Goal: Navigation & Orientation: Find specific page/section

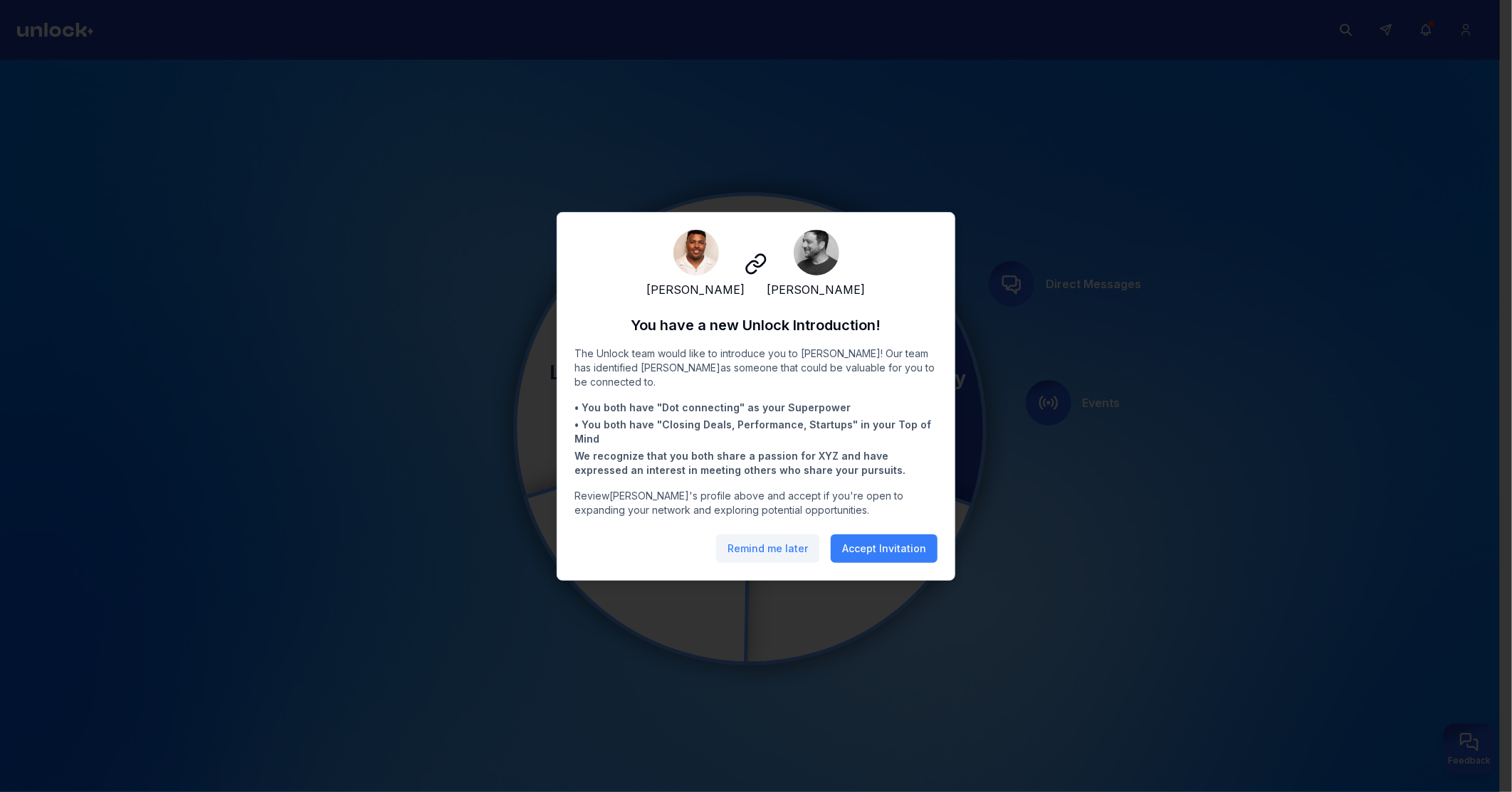
click at [777, 559] on button "Remind me later" at bounding box center [768, 549] width 104 height 28
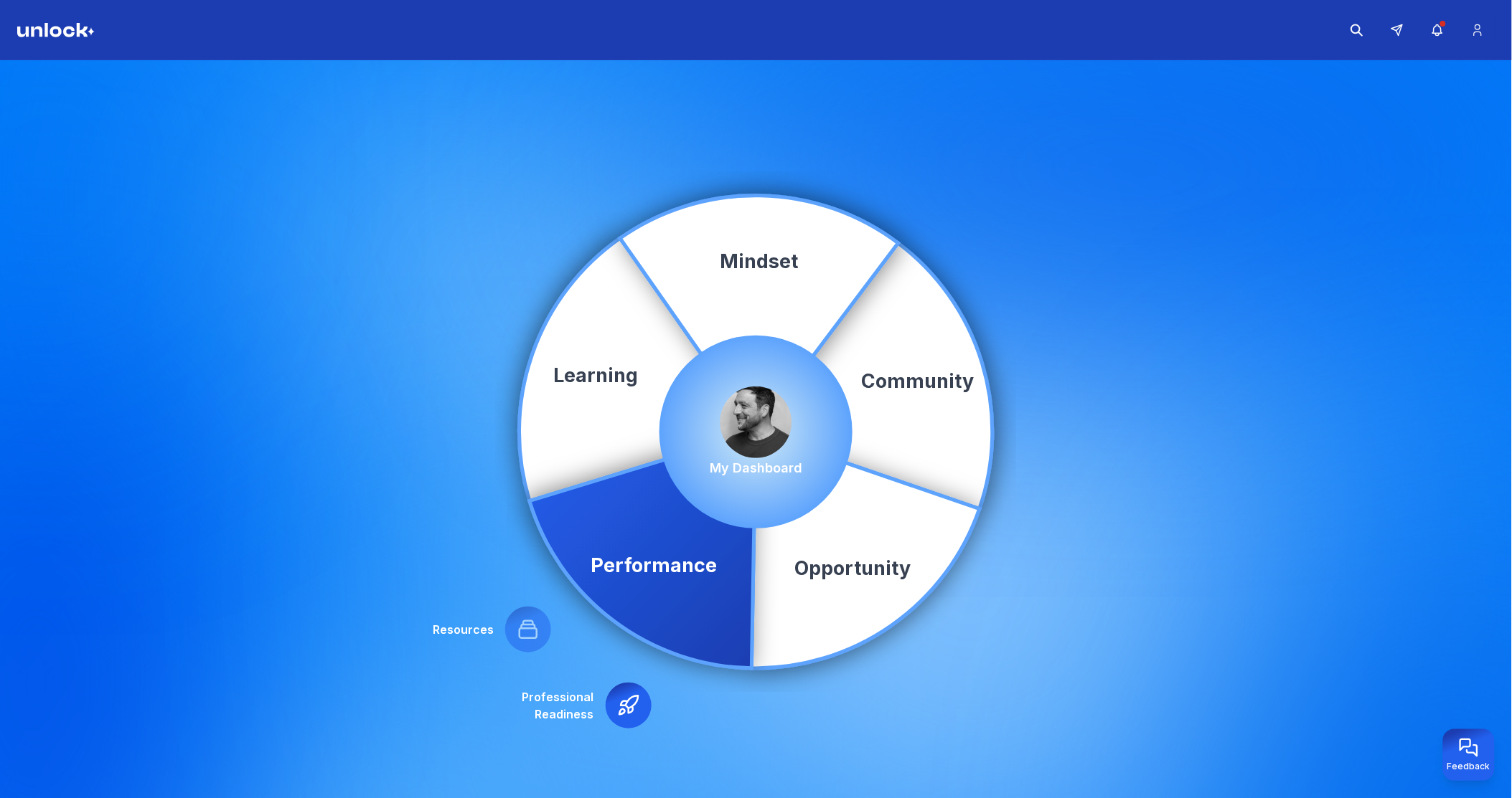
click at [752, 414] on img at bounding box center [756, 422] width 72 height 72
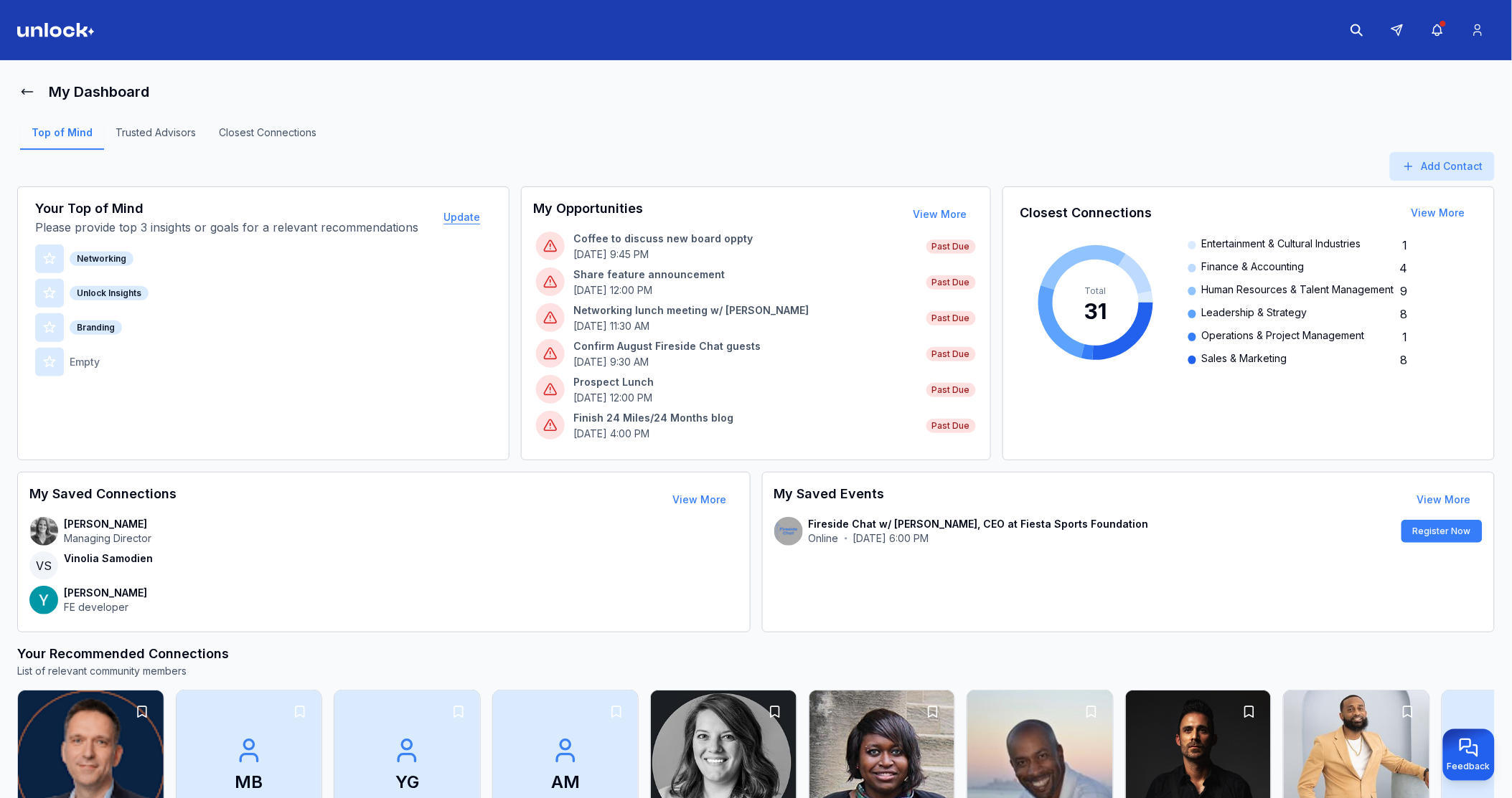
click at [459, 215] on button "Update" at bounding box center [461, 217] width 59 height 28
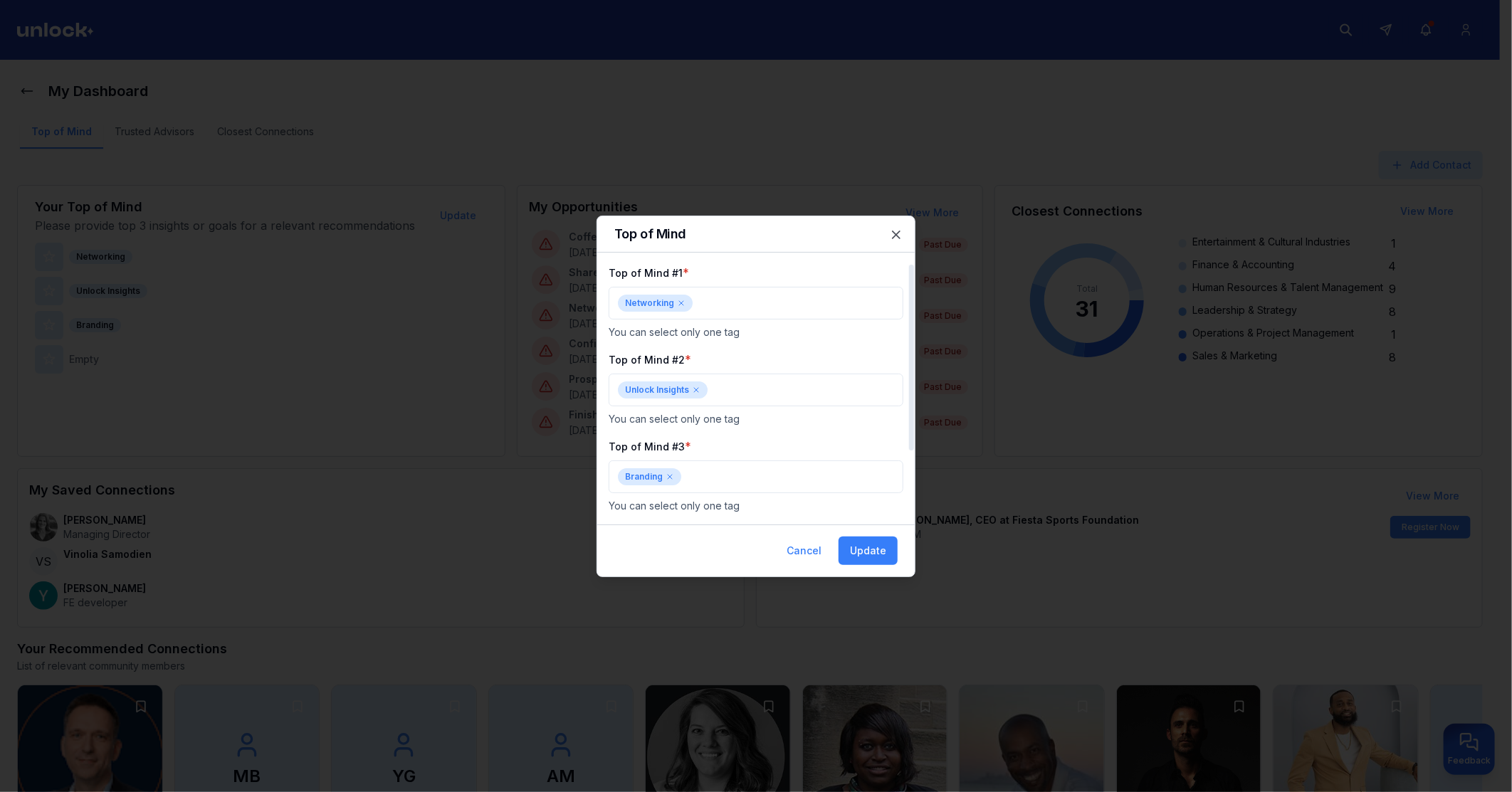
click at [681, 306] on icon at bounding box center [682, 303] width 9 height 9
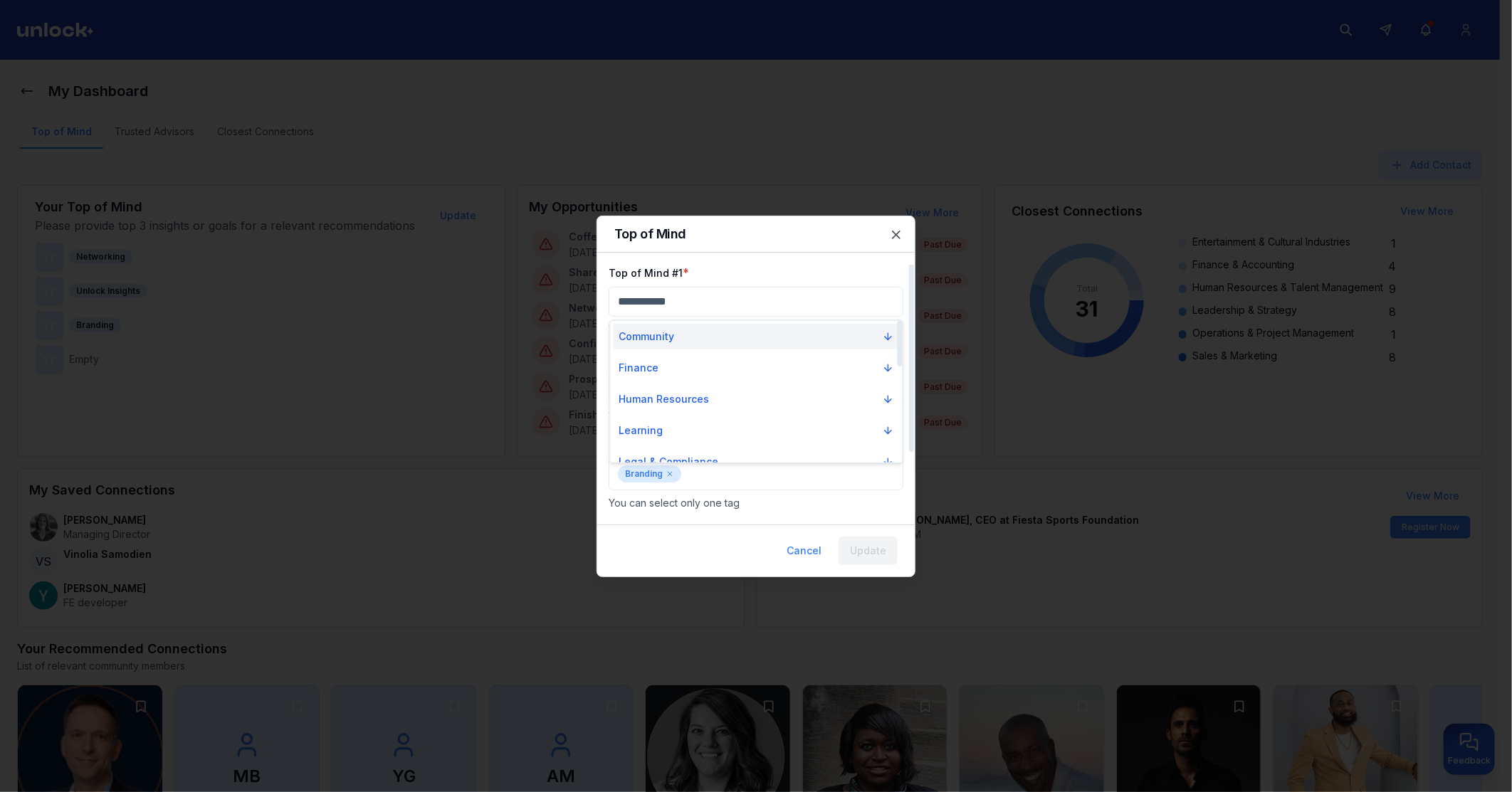
click at [678, 345] on button "Community" at bounding box center [757, 336] width 286 height 25
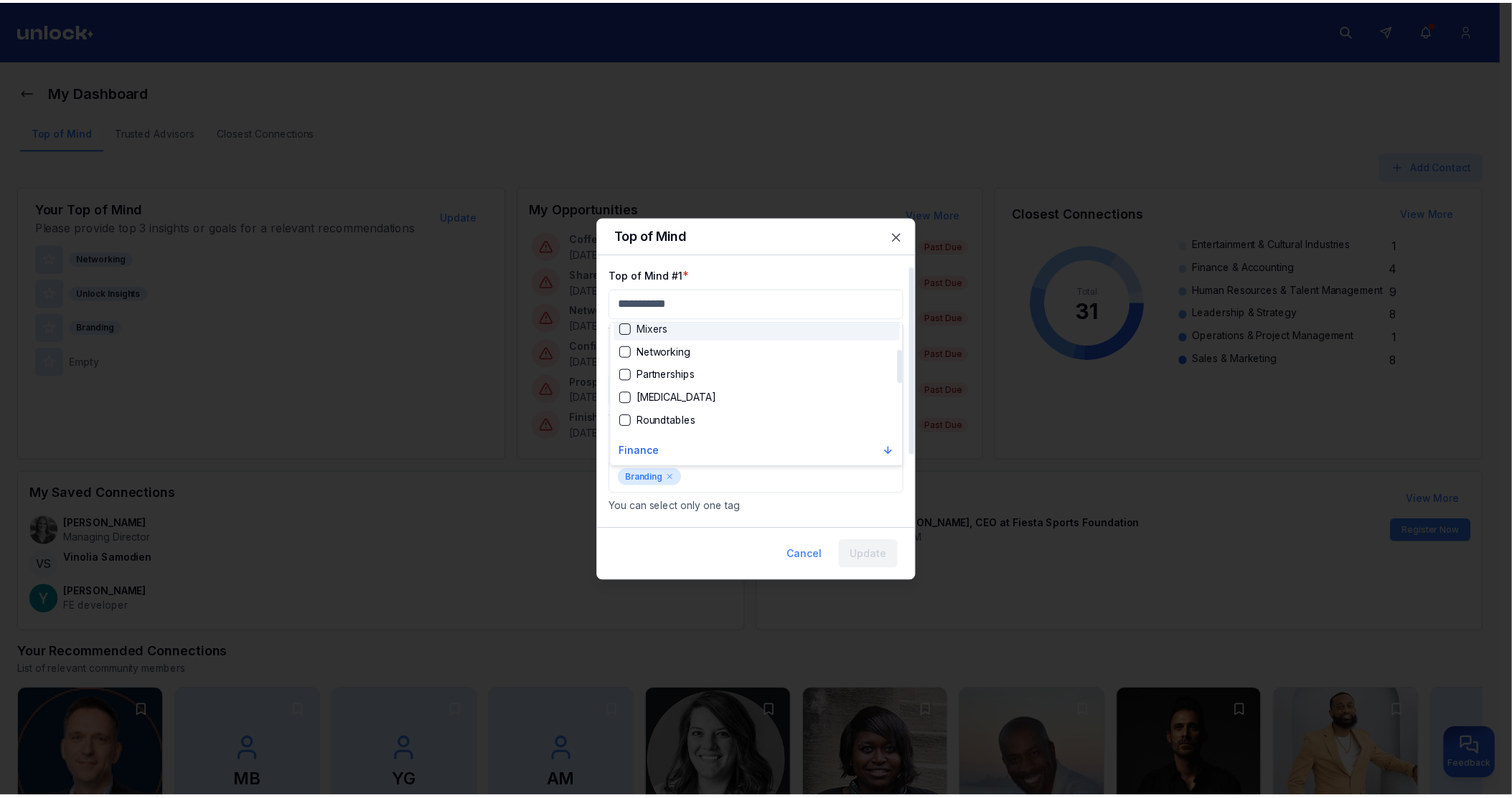
scroll to position [80, 0]
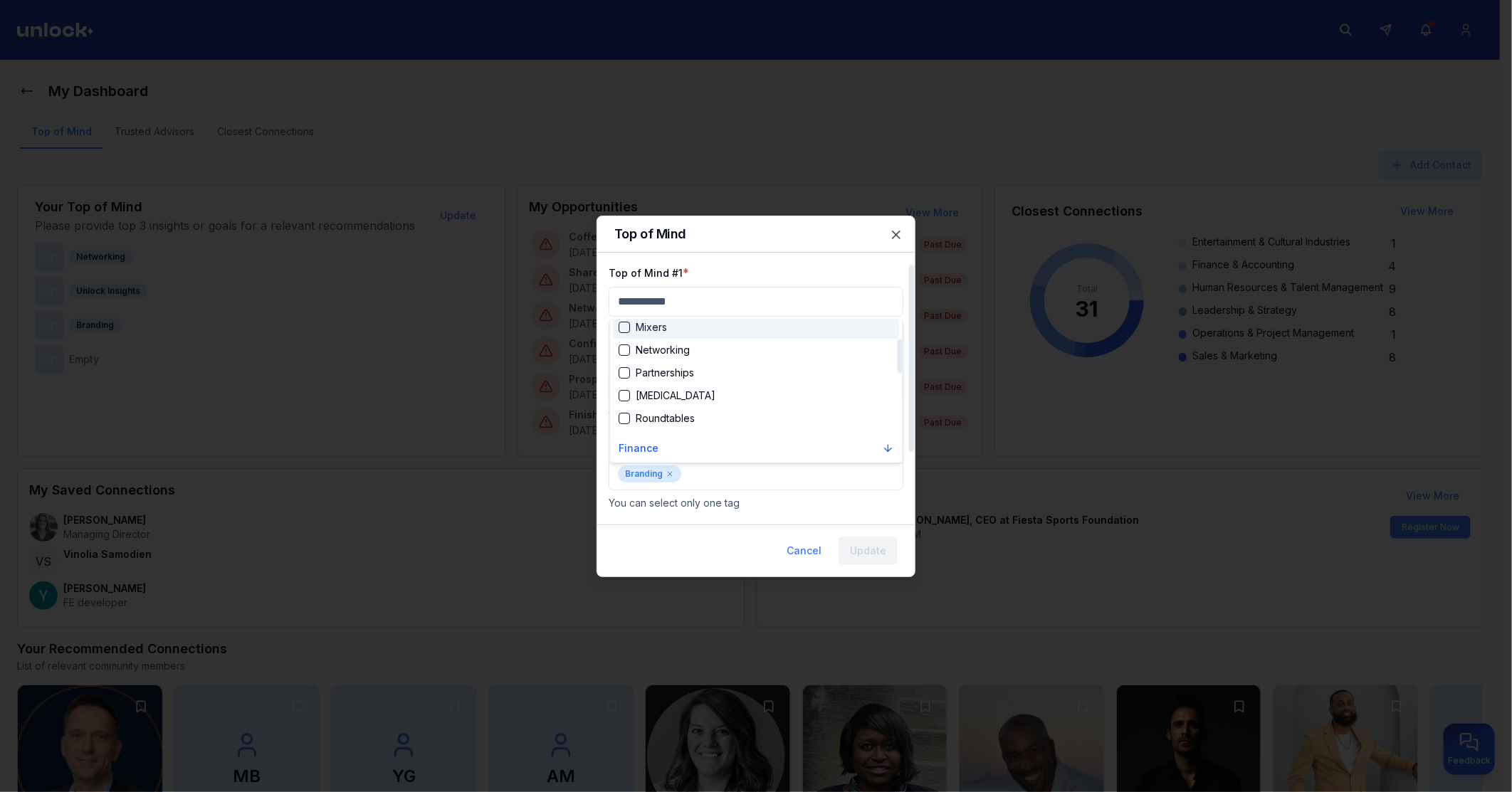
click at [703, 257] on div at bounding box center [756, 396] width 1512 height 792
click at [796, 548] on button "Cancel" at bounding box center [805, 551] width 58 height 28
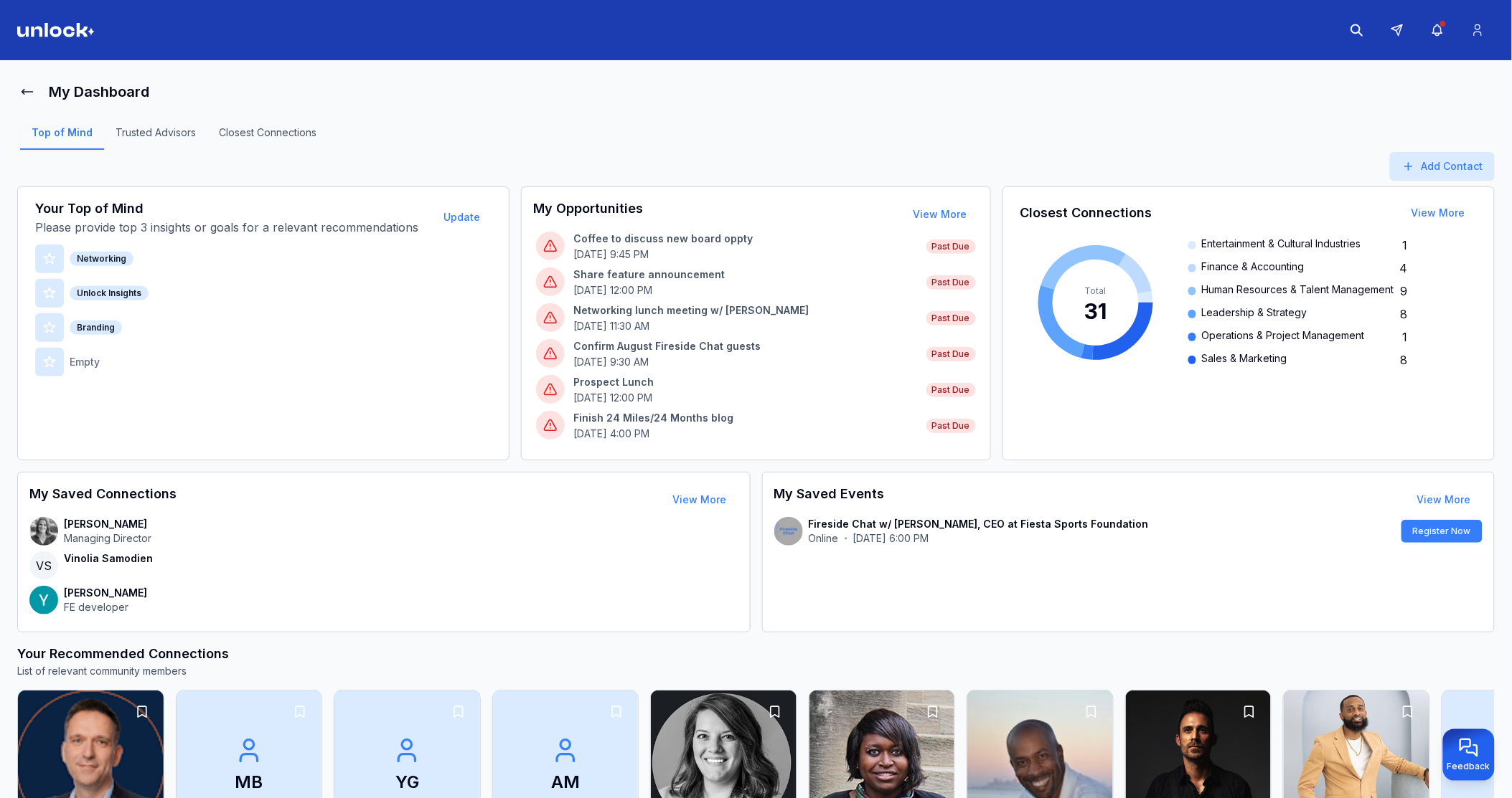
click at [88, 364] on p "Empty" at bounding box center [85, 362] width 30 height 14
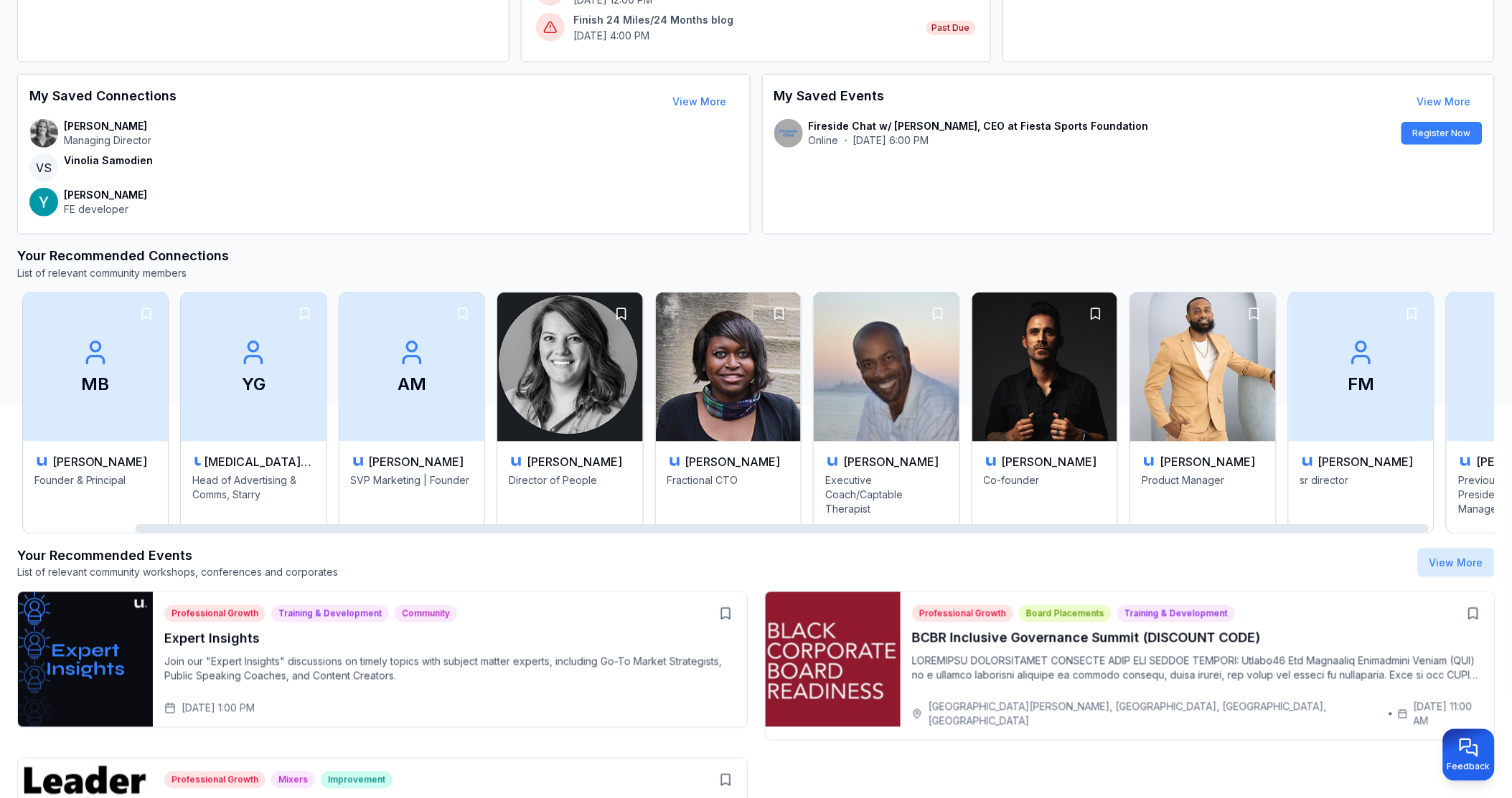
scroll to position [0, 208]
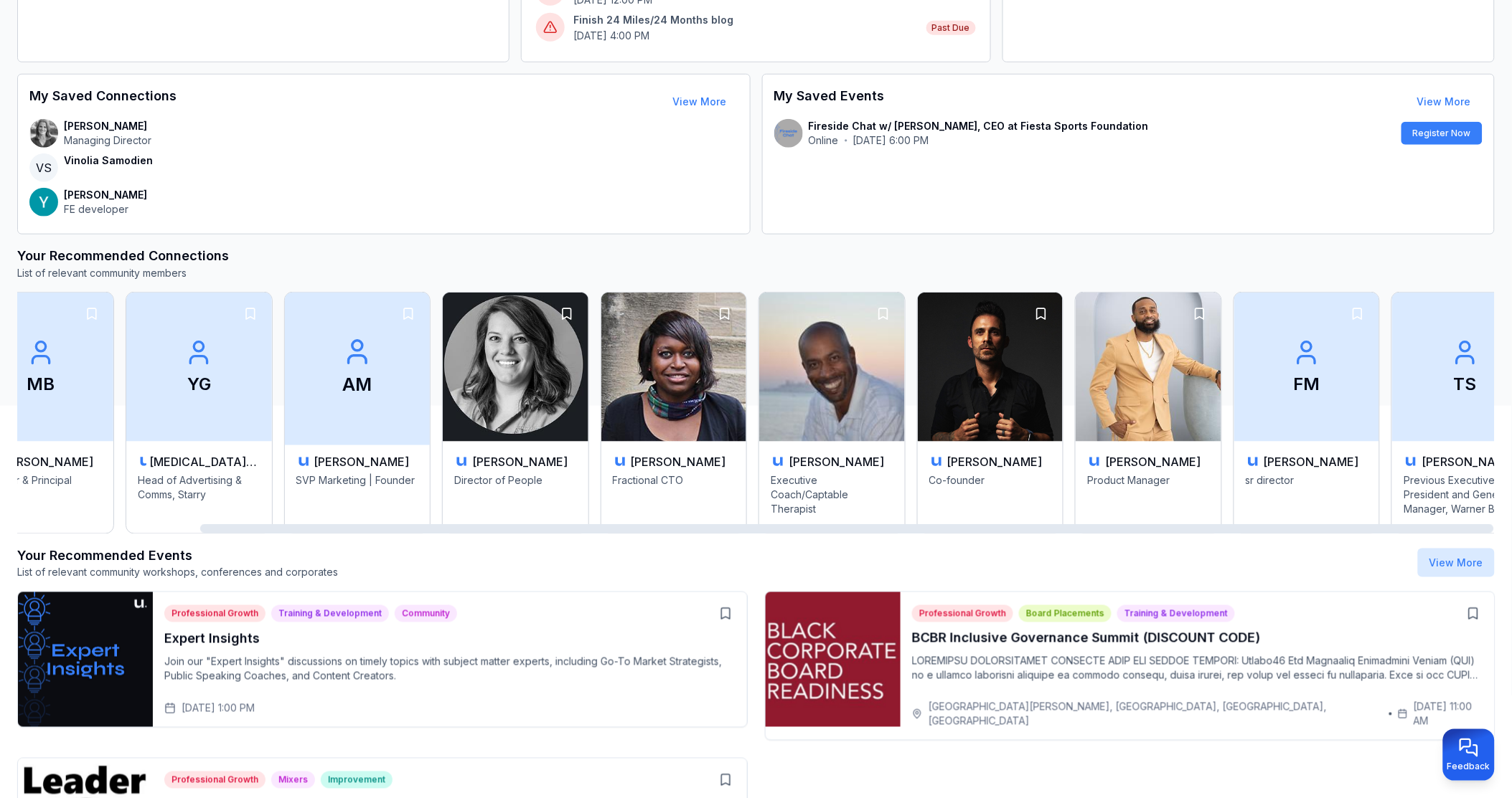
drag, startPoint x: 72, startPoint y: 531, endPoint x: 341, endPoint y: 505, distance: 270.3
click at [341, 524] on div at bounding box center [846, 528] width 1293 height 10
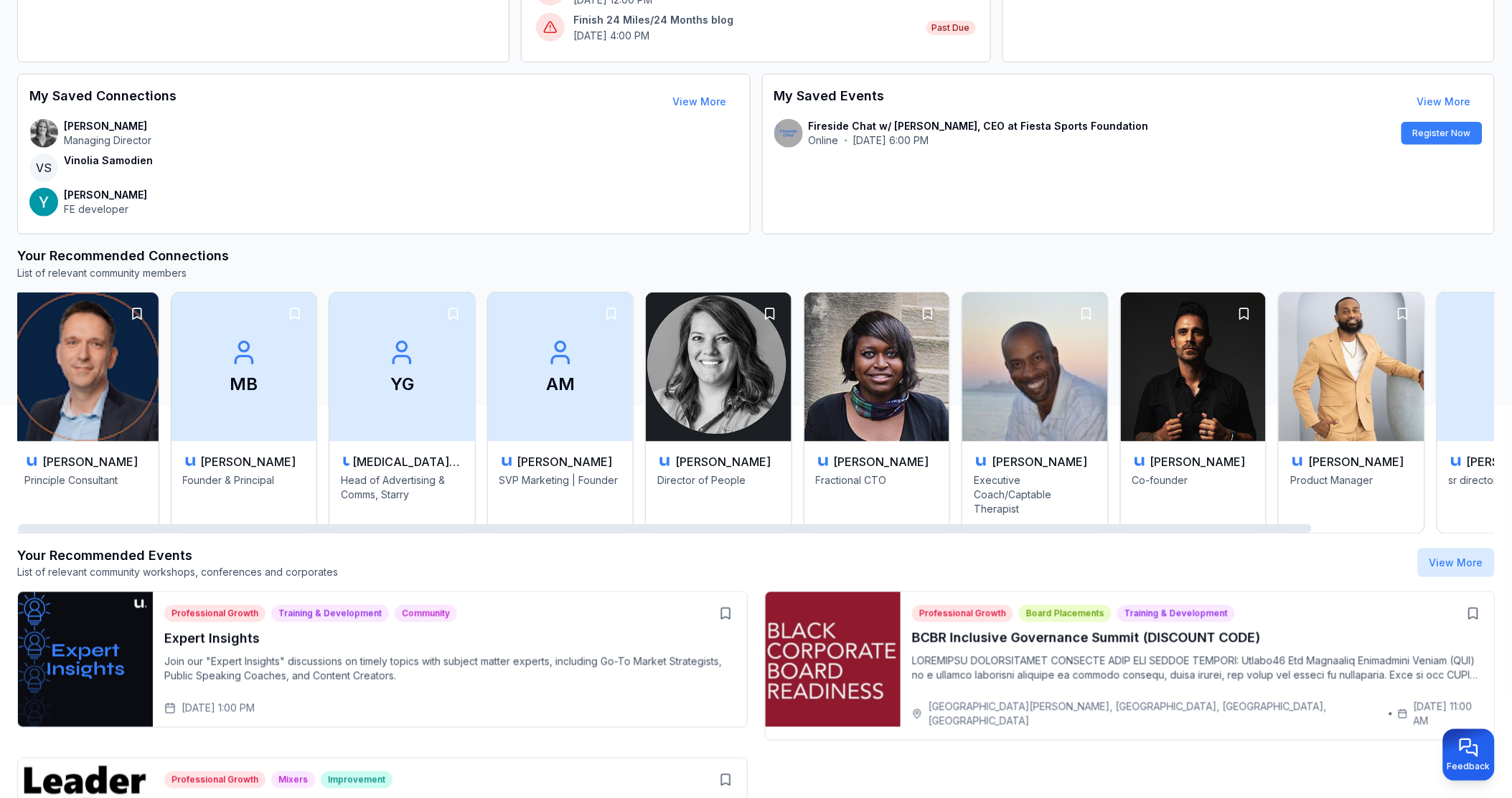
scroll to position [0, 0]
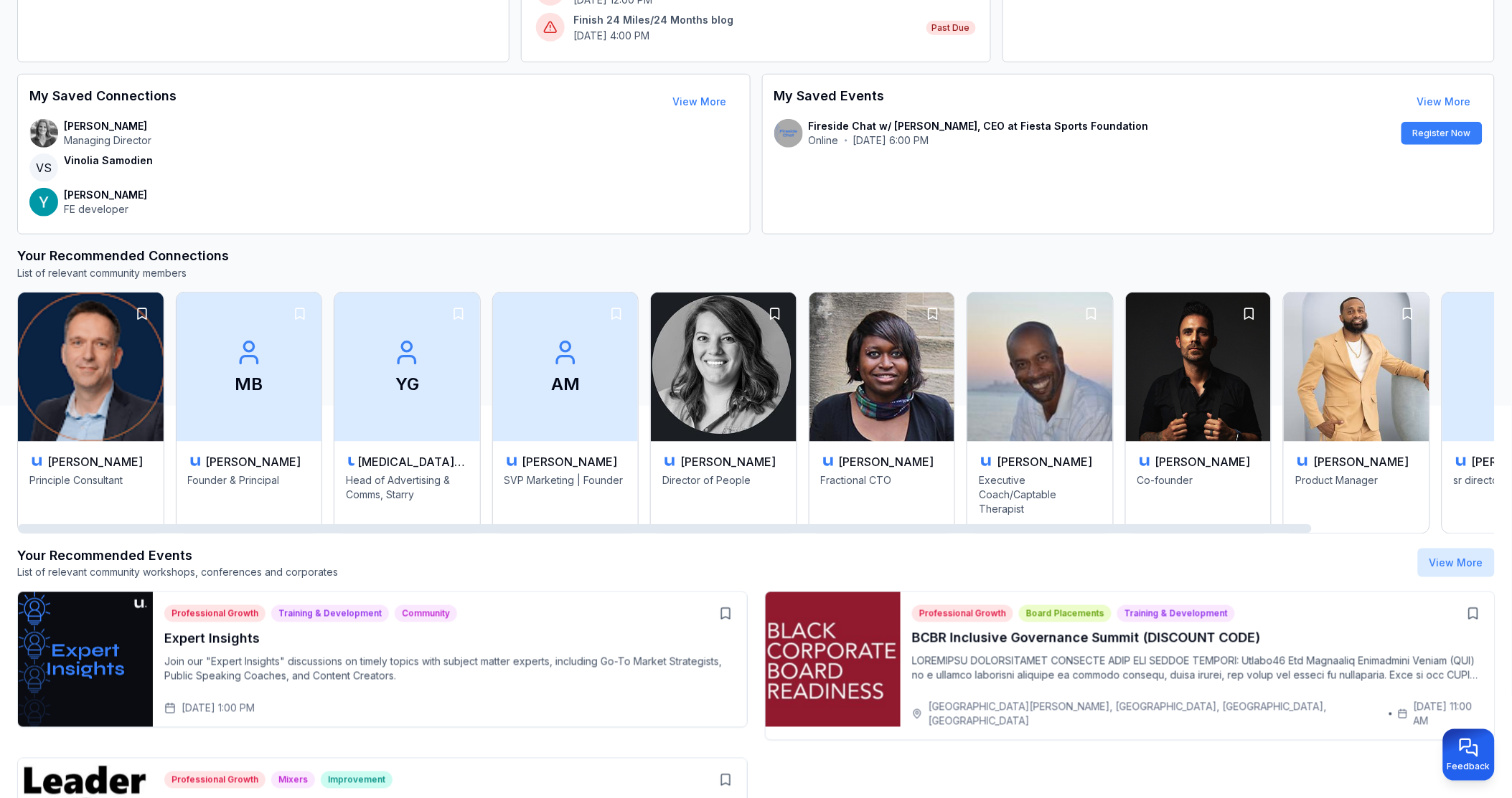
drag, startPoint x: 347, startPoint y: 528, endPoint x: 96, endPoint y: 525, distance: 251.0
click at [96, 525] on div at bounding box center [664, 528] width 1293 height 10
drag, startPoint x: 429, startPoint y: 532, endPoint x: 337, endPoint y: 539, distance: 92.3
click at [337, 533] on div at bounding box center [664, 528] width 1293 height 10
click at [717, 420] on img at bounding box center [723, 367] width 153 height 157
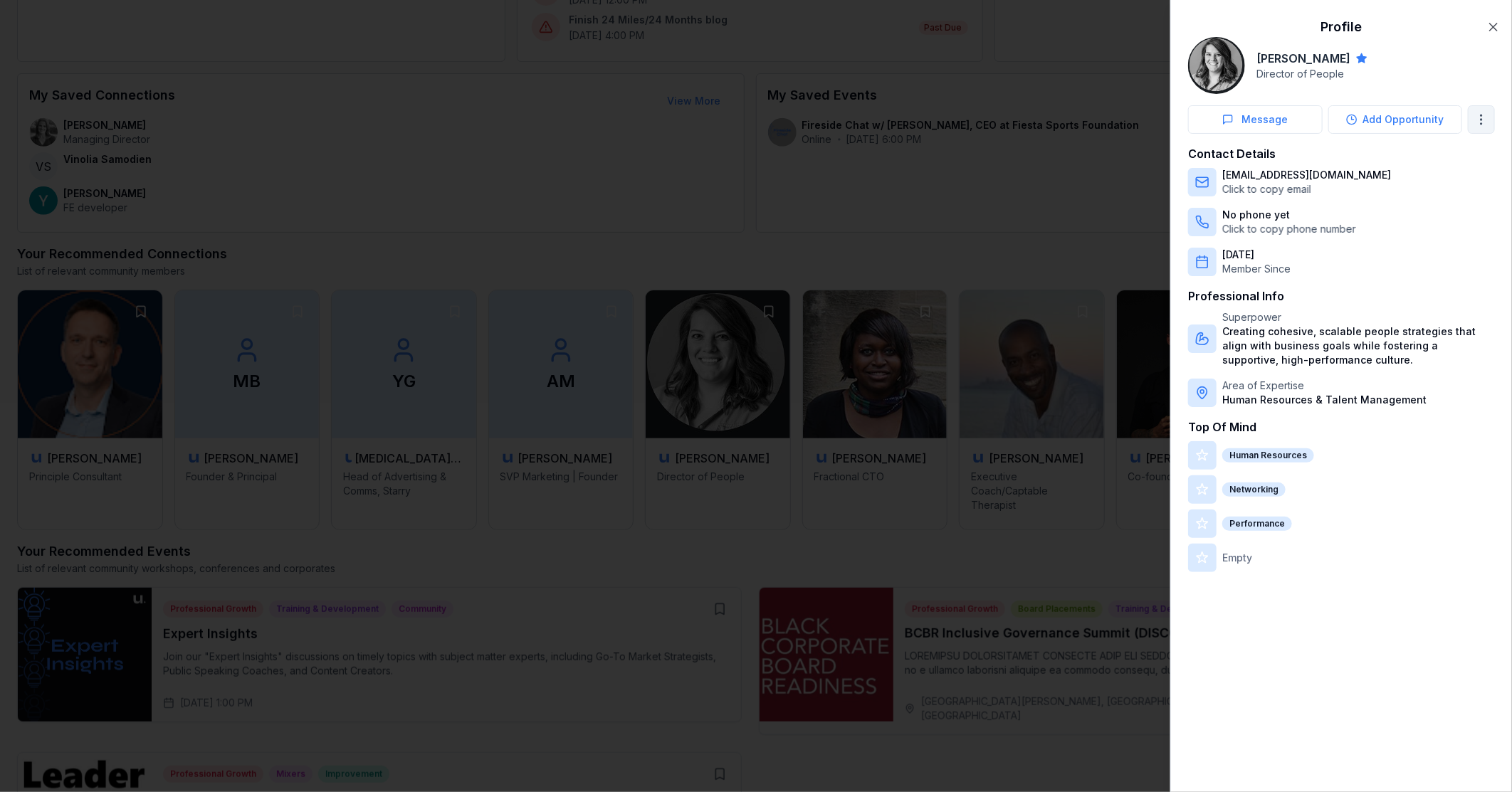
click at [1488, 125] on body "My Dashboard Top of Mind Trusted Advisors Closest Connections Add Contact Your …" at bounding box center [750, 1] width 1501 height 792
click at [1498, 21] on div at bounding box center [756, 396] width 1512 height 792
click at [1495, 28] on icon "button" at bounding box center [1494, 27] width 14 height 14
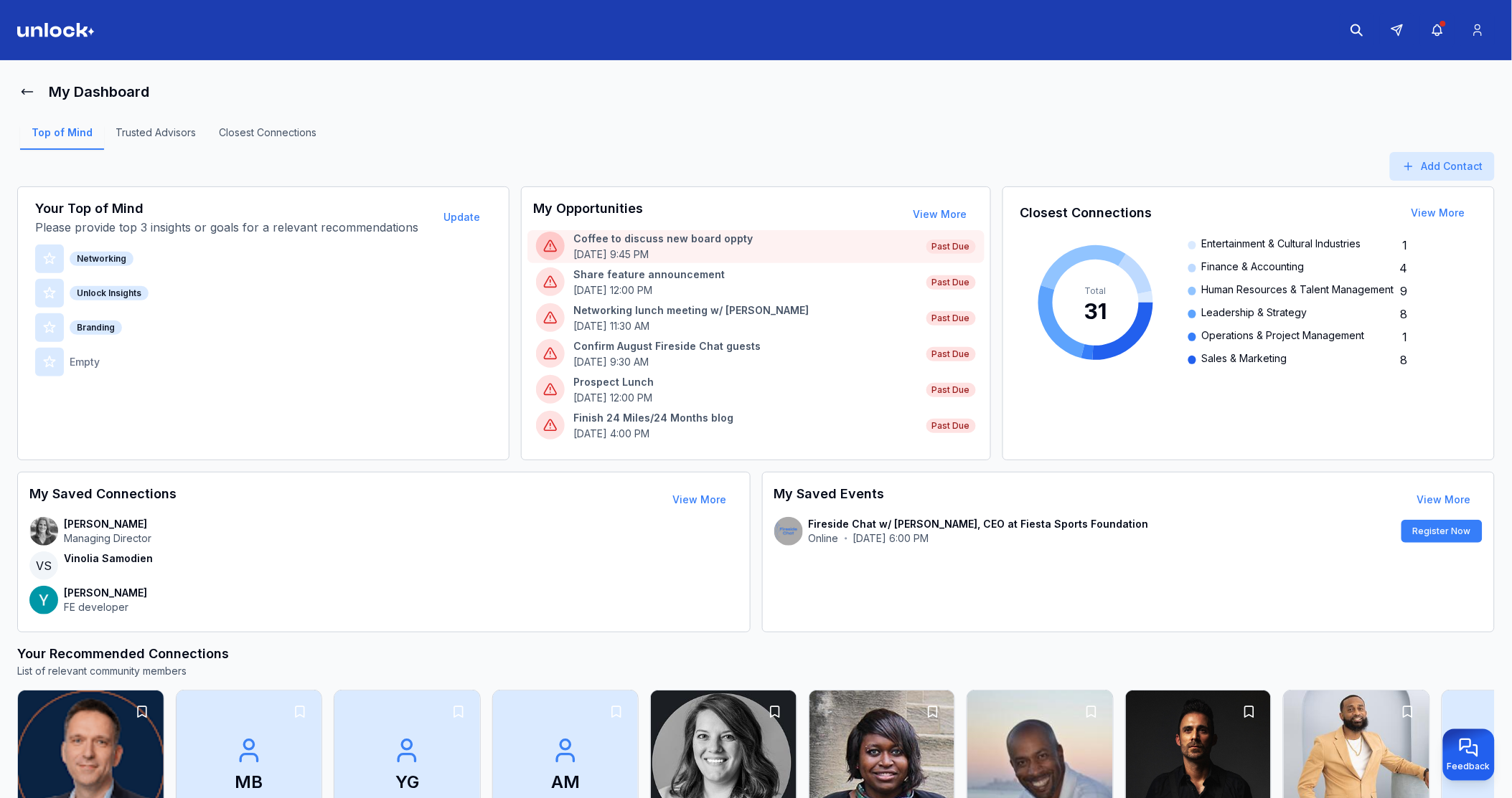
click at [937, 203] on div "My Opportunities View More Coffee to discuss new board oppty June 26th, 9:45 PM…" at bounding box center [755, 324] width 469 height 274
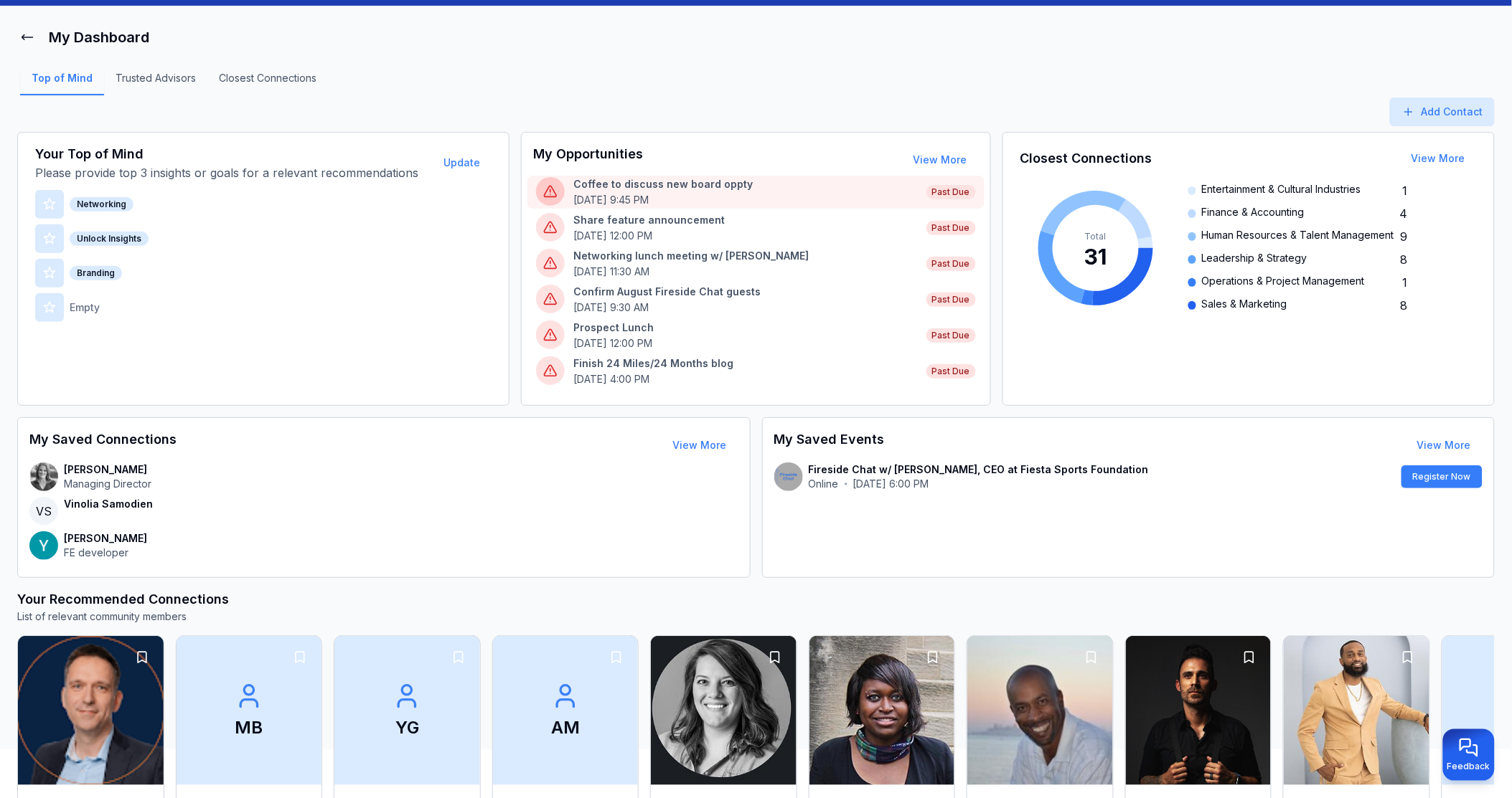
scroll to position [80, 0]
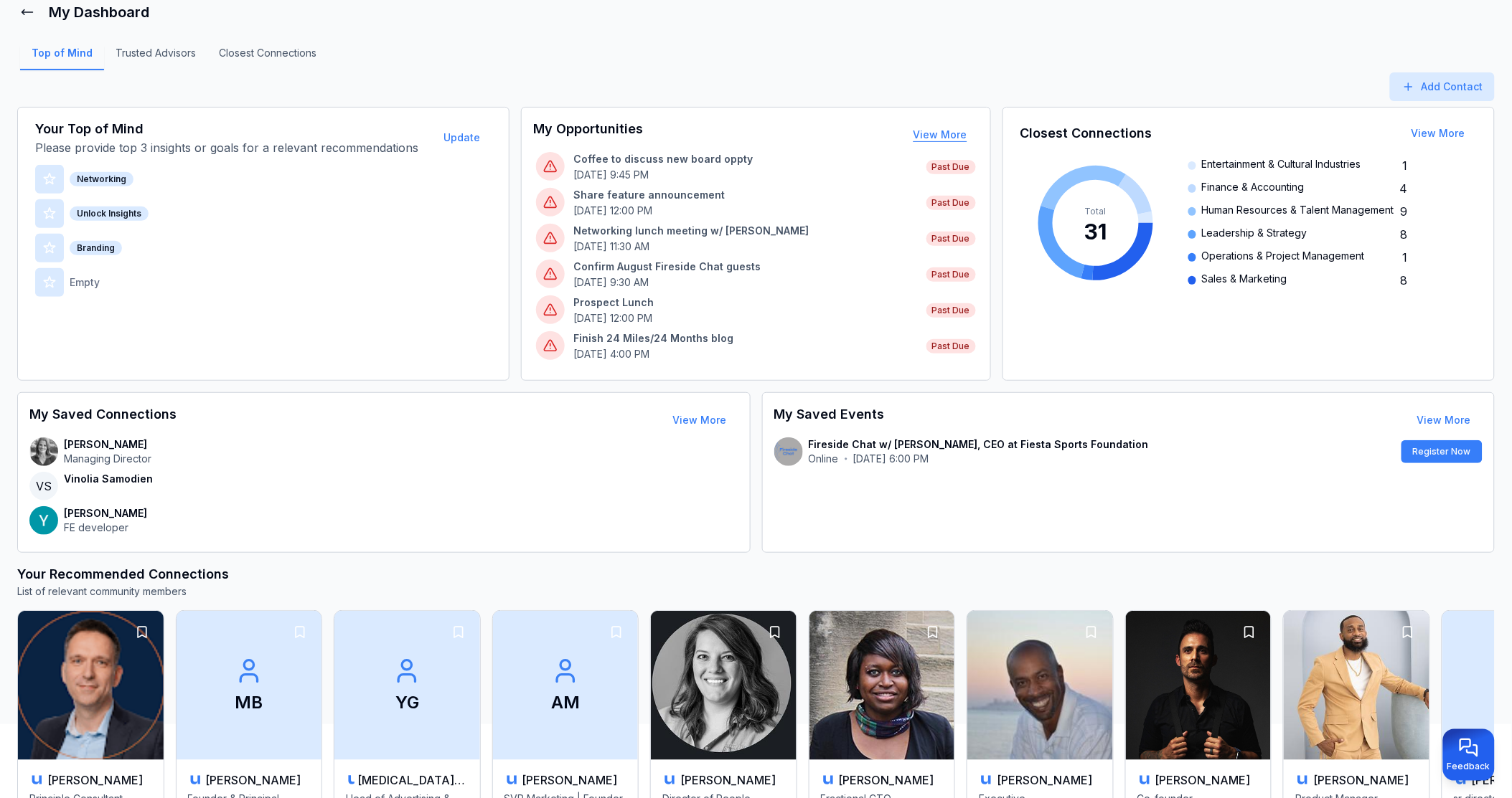
click at [943, 127] on button "View More" at bounding box center [940, 134] width 77 height 28
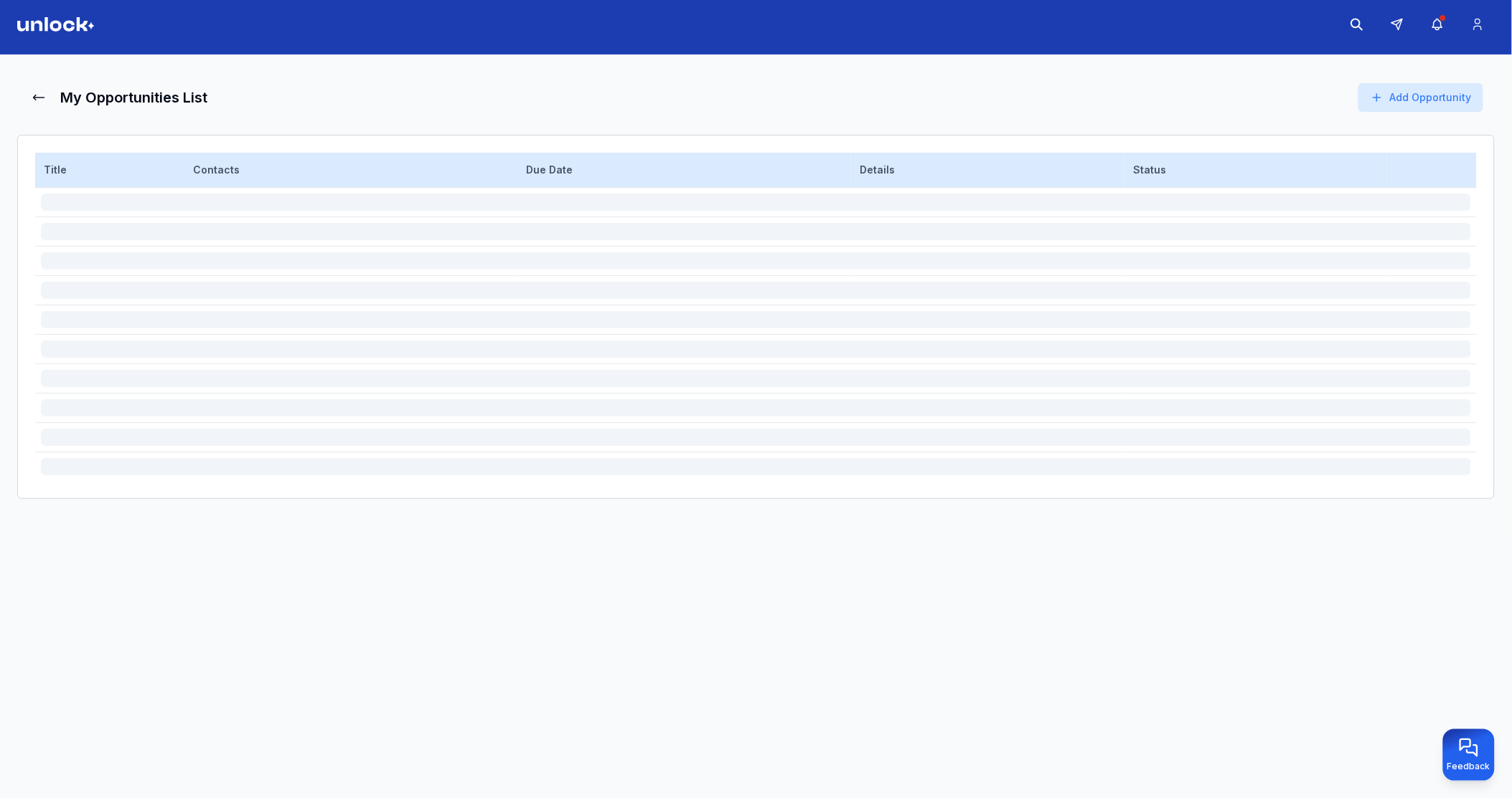
scroll to position [5, 0]
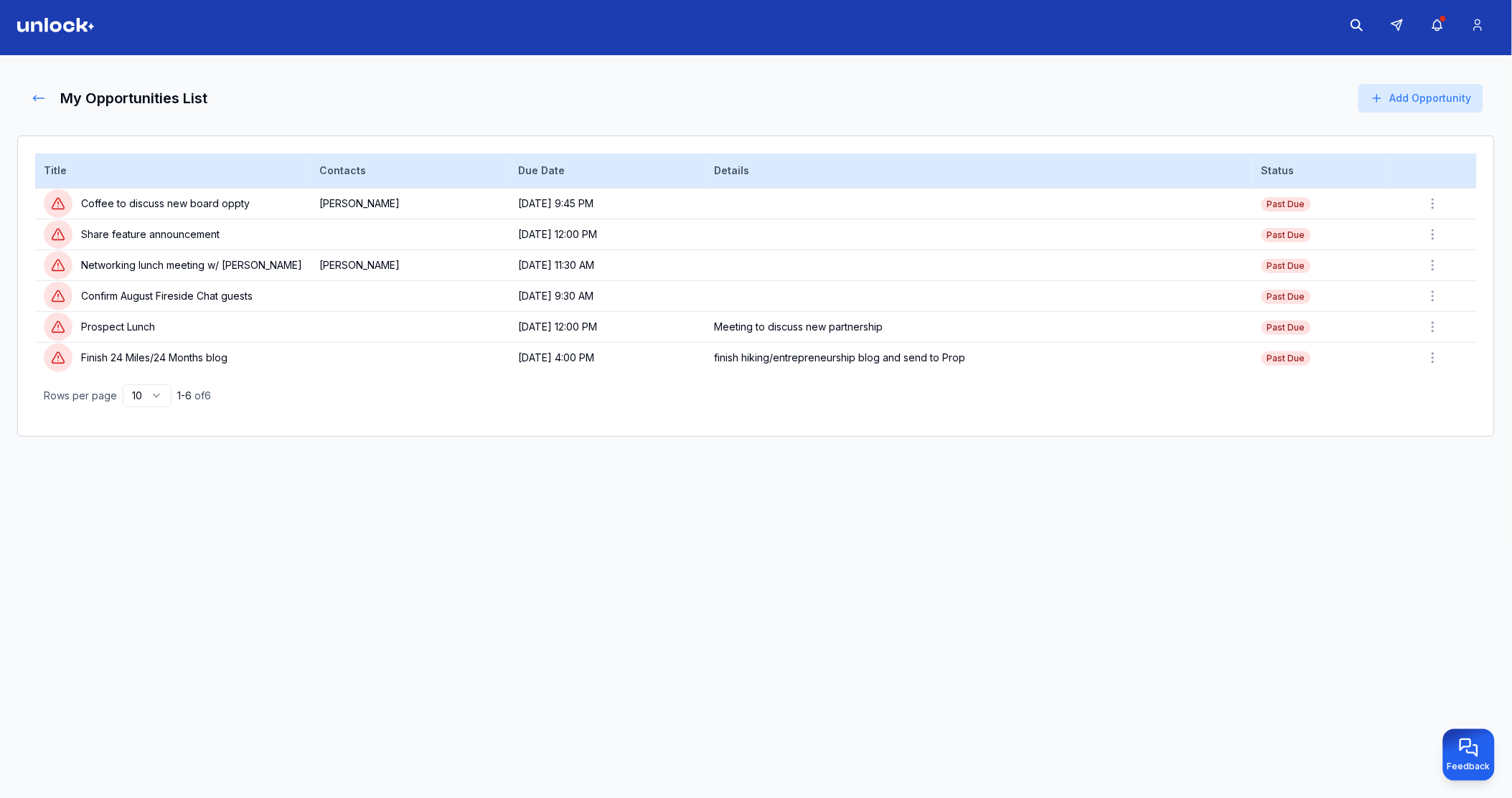
click at [39, 97] on icon at bounding box center [39, 99] width 11 height 5
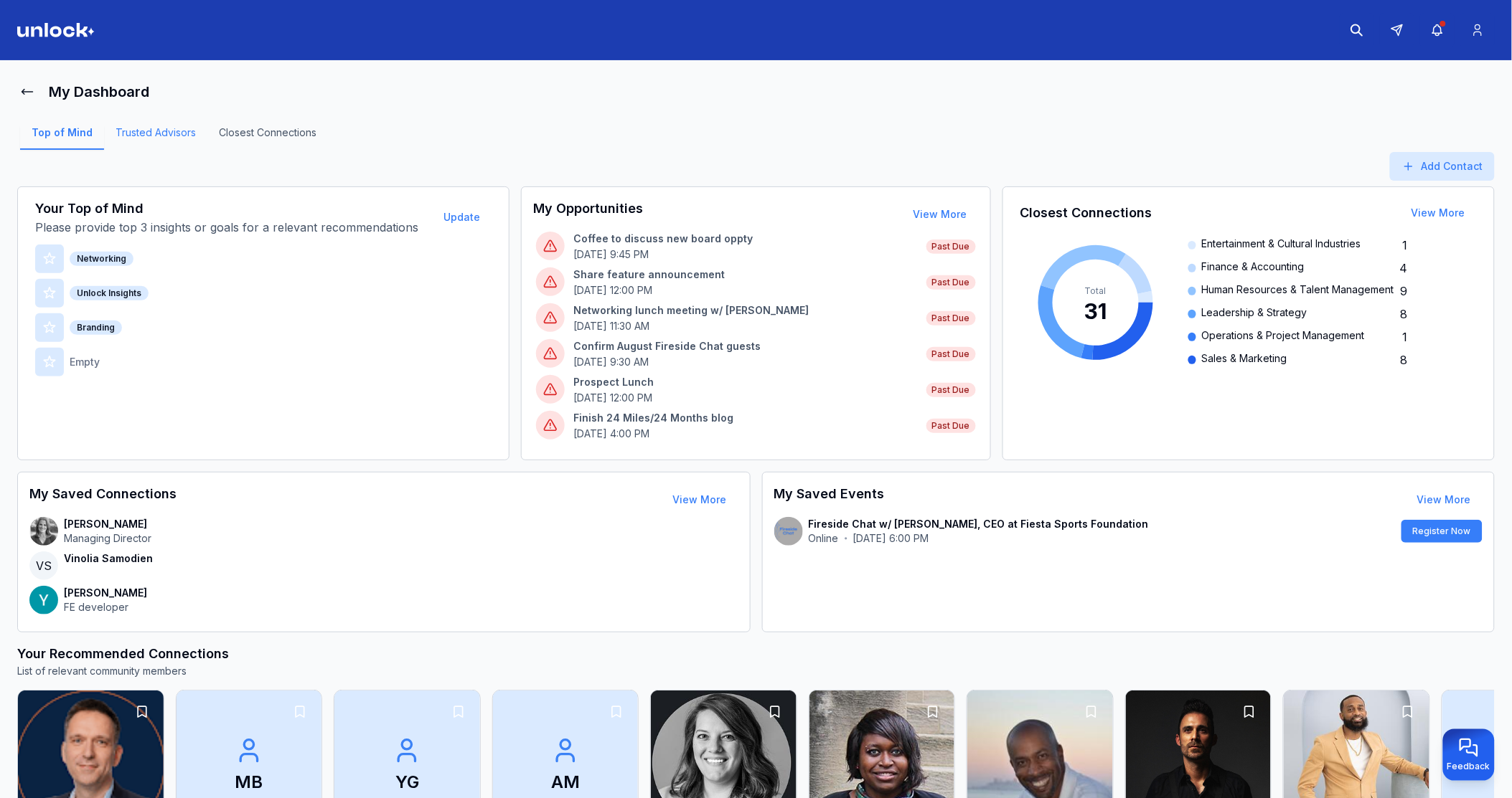
click at [158, 134] on link "Trusted Advisors" at bounding box center [156, 138] width 104 height 25
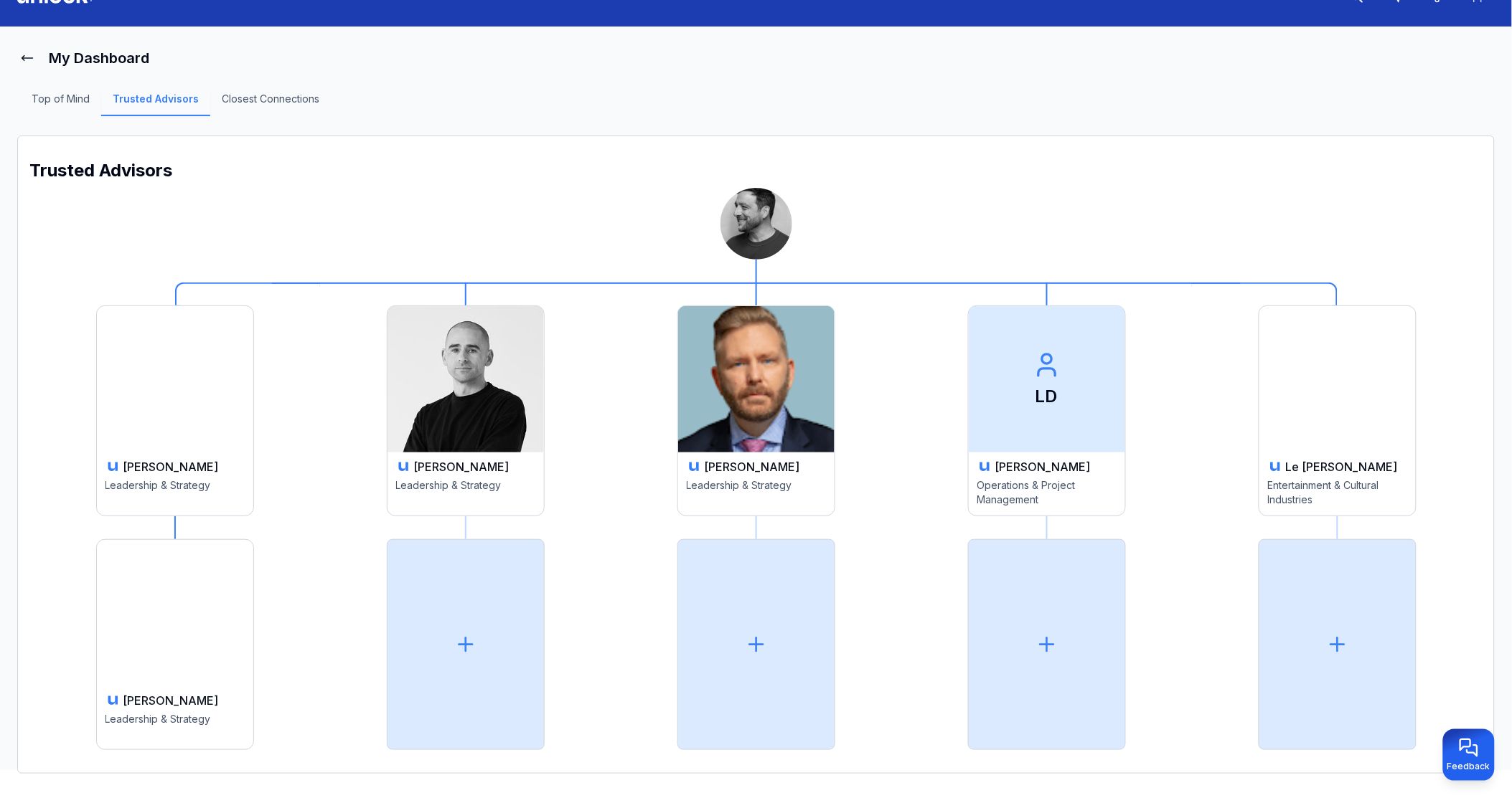
scroll to position [52, 0]
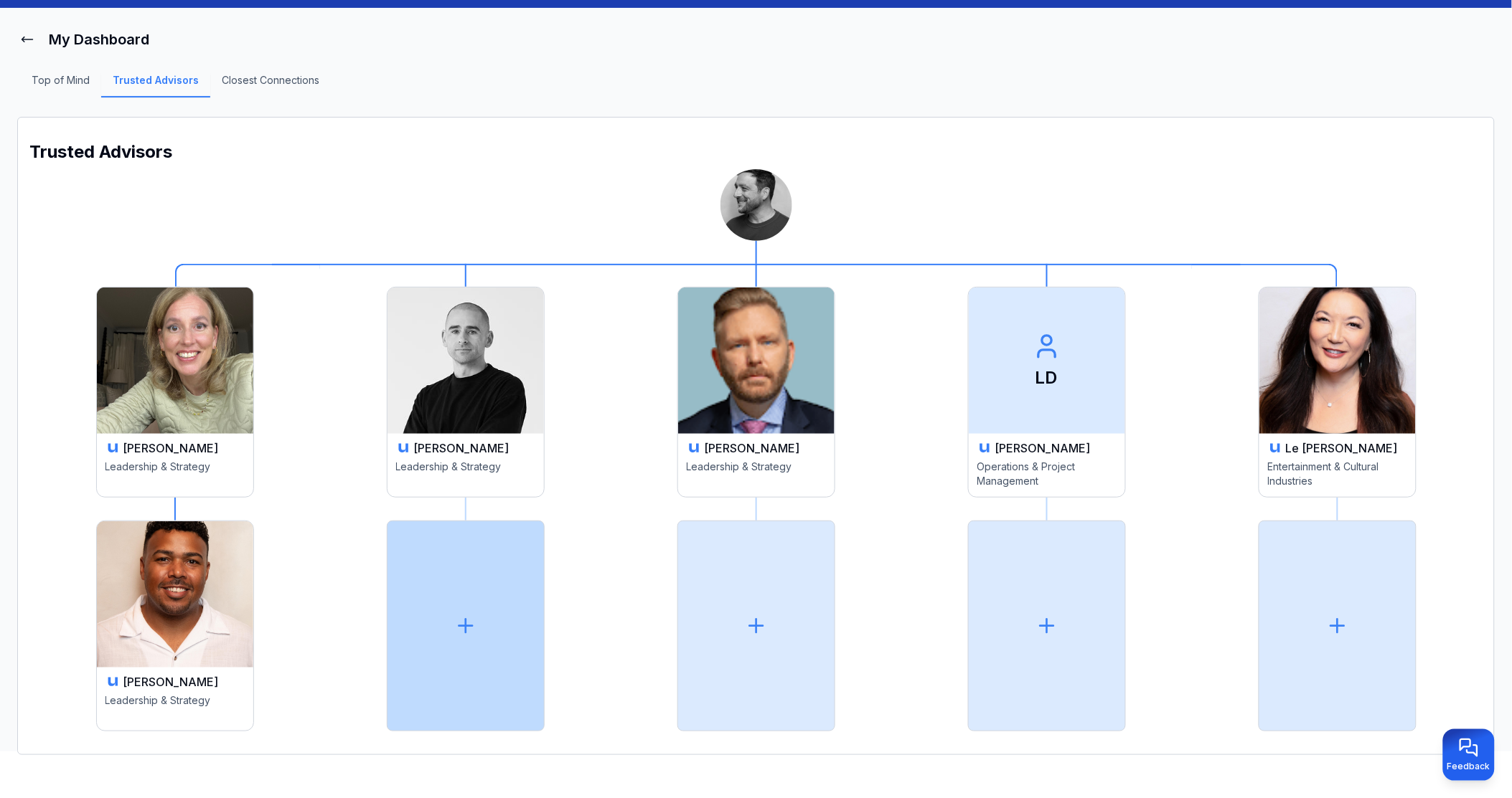
click at [468, 638] on div at bounding box center [466, 625] width 158 height 211
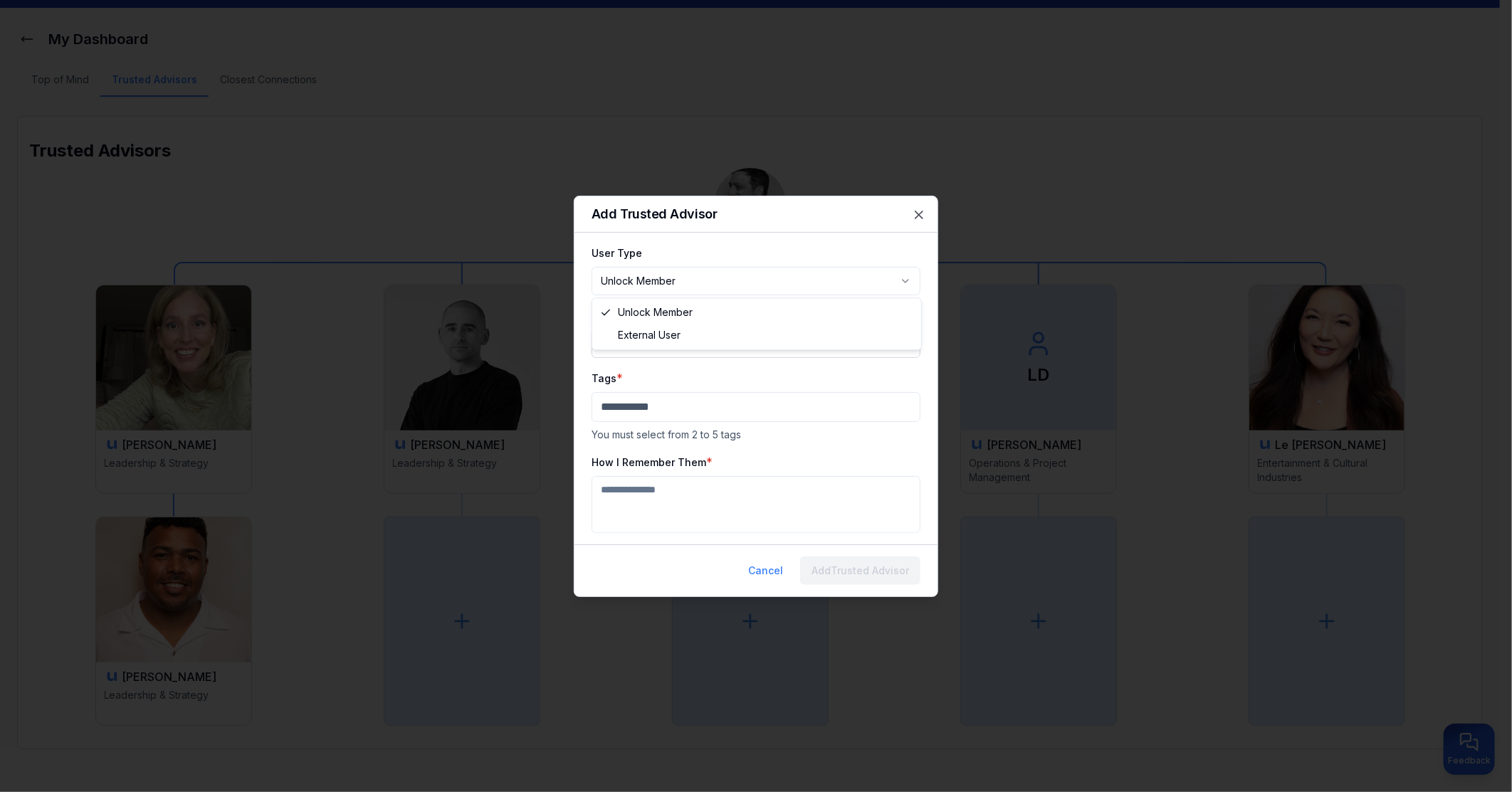
click at [713, 276] on body "**********" at bounding box center [750, 344] width 1501 height 792
click at [770, 567] on body "**********" at bounding box center [750, 344] width 1501 height 792
click at [916, 208] on icon "button" at bounding box center [919, 215] width 14 height 14
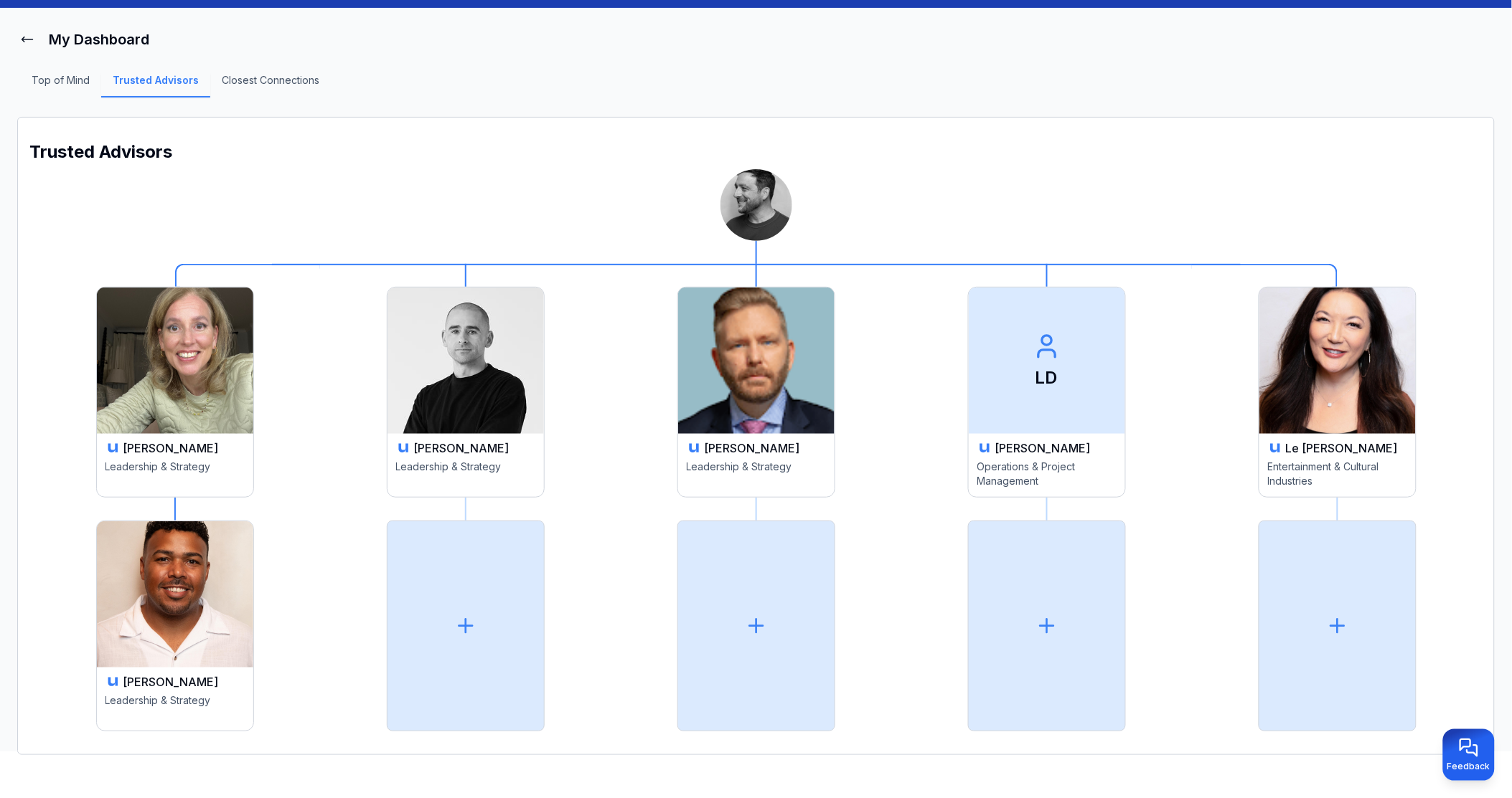
click at [219, 449] on h3 "Lou D'Amico" at bounding box center [171, 448] width 96 height 17
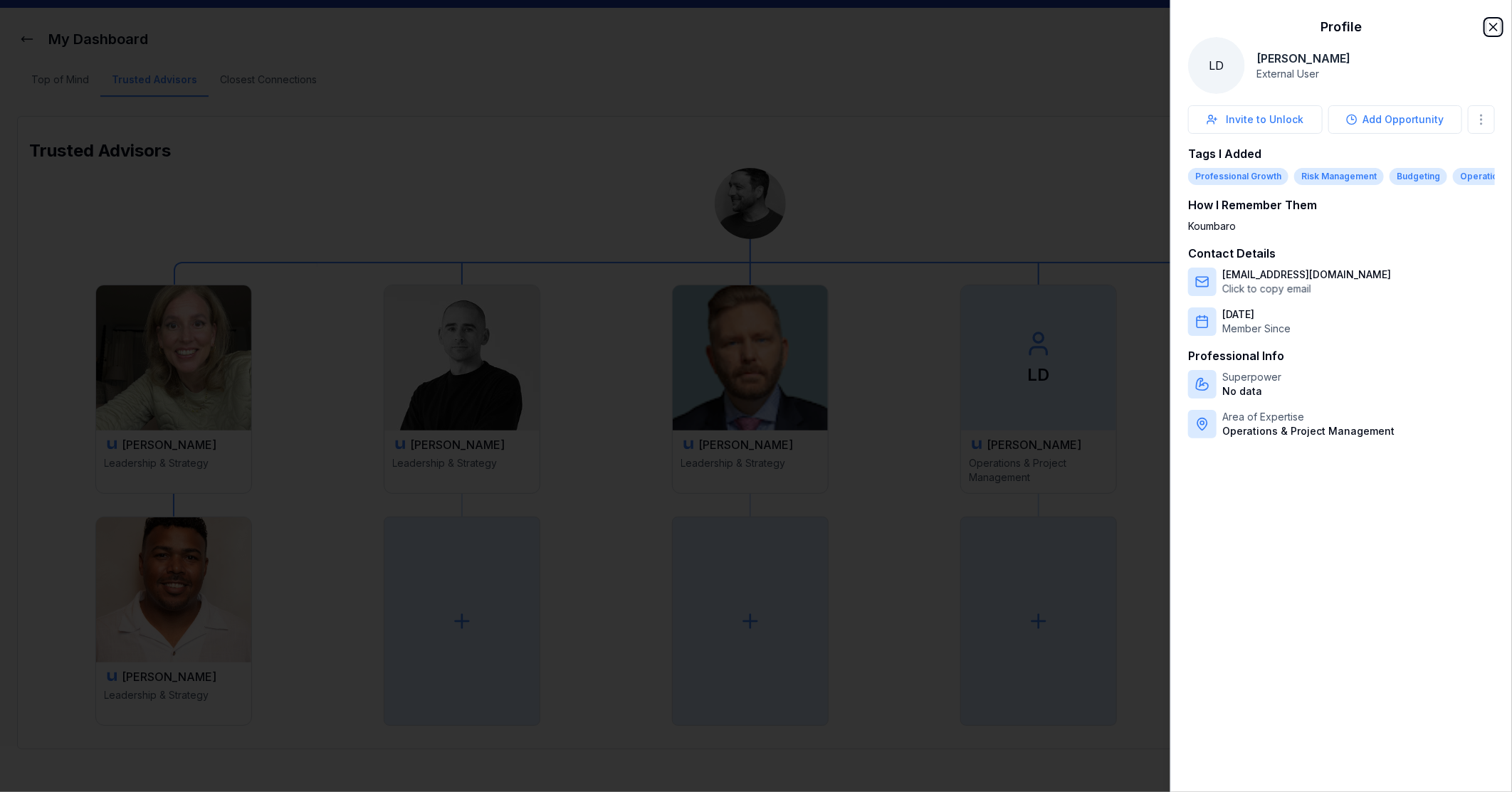
click at [1497, 20] on icon "button" at bounding box center [1494, 27] width 14 height 14
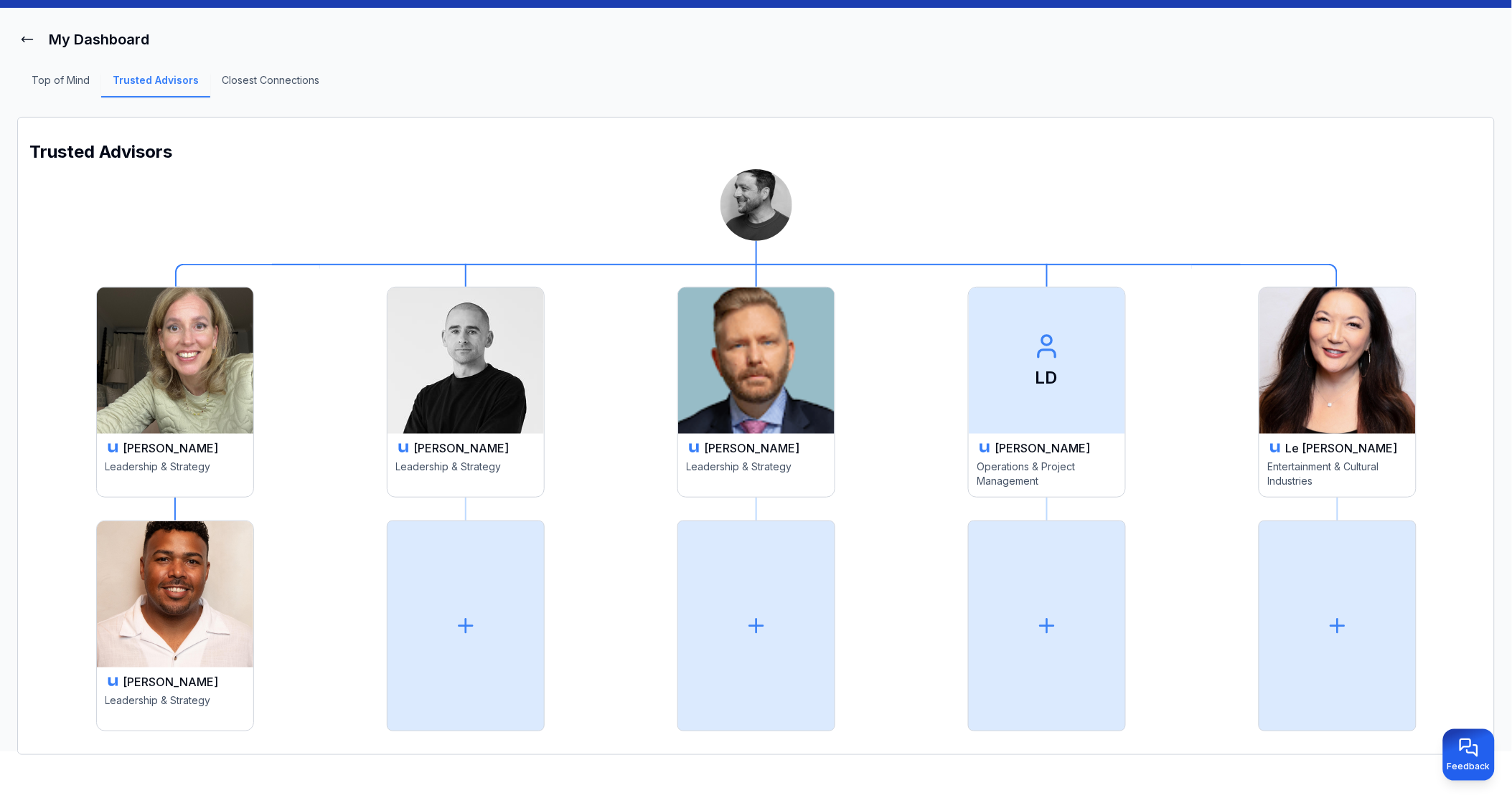
click at [253, 374] on img at bounding box center [174, 360] width 157 height 146
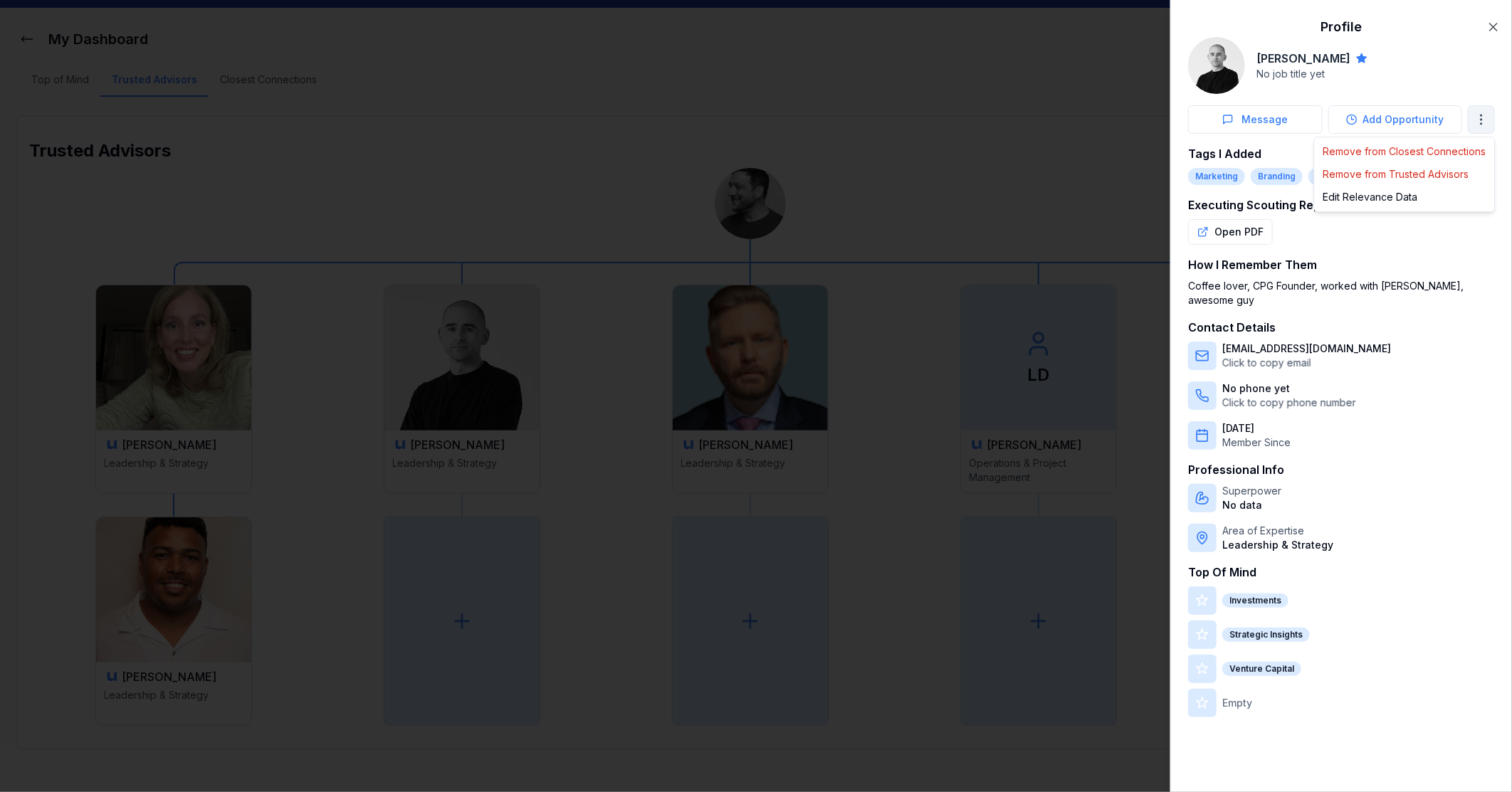
click at [1488, 122] on body "My Dashboard Top of Mind Trusted Advisors Closest Connections Trusted Advisors …" at bounding box center [750, 344] width 1501 height 792
click at [1494, 25] on div at bounding box center [756, 396] width 1512 height 792
click at [1494, 27] on icon "button" at bounding box center [1494, 27] width 7 height 7
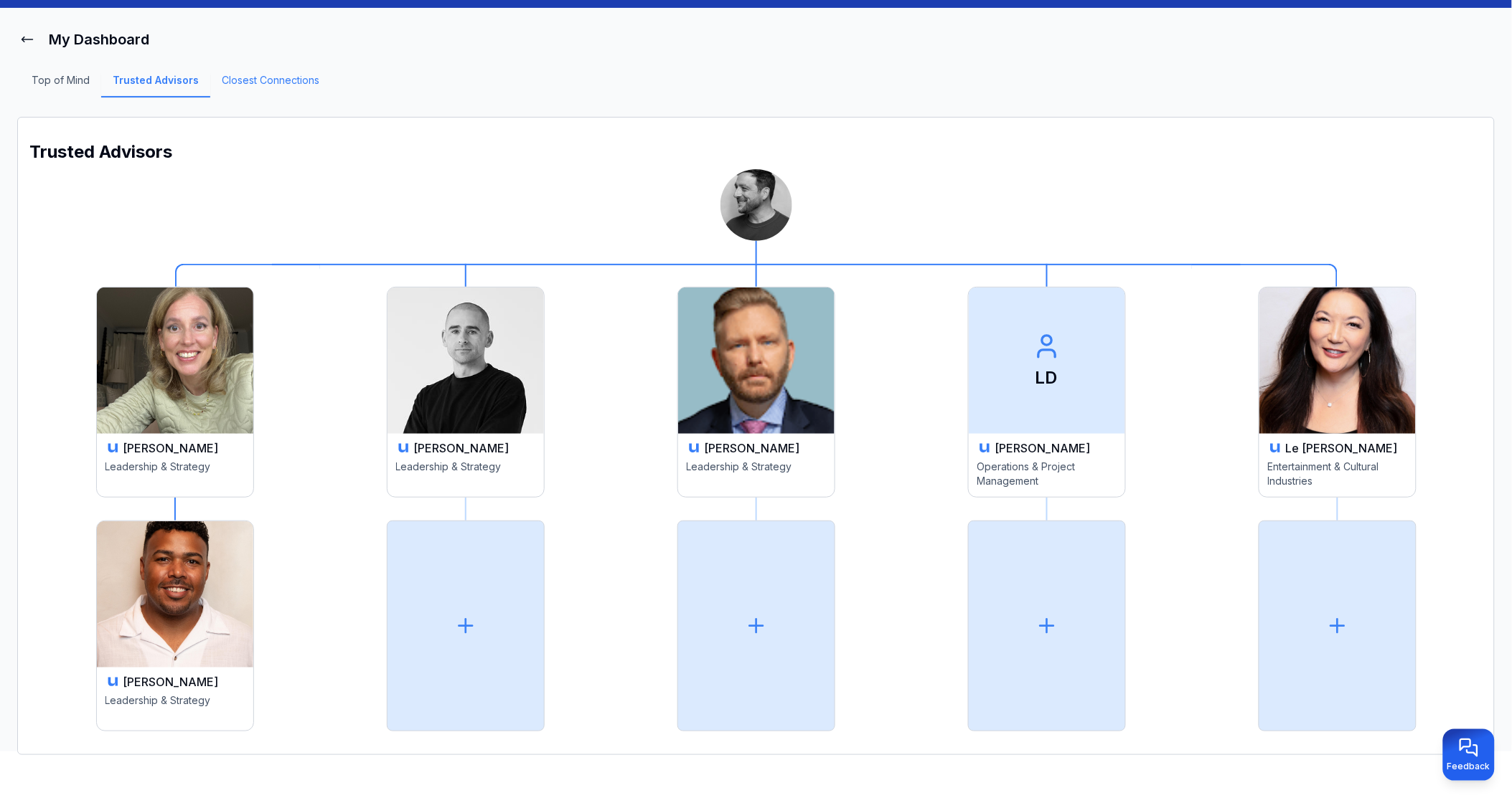
click at [297, 81] on link "Closest Connections" at bounding box center [270, 86] width 120 height 25
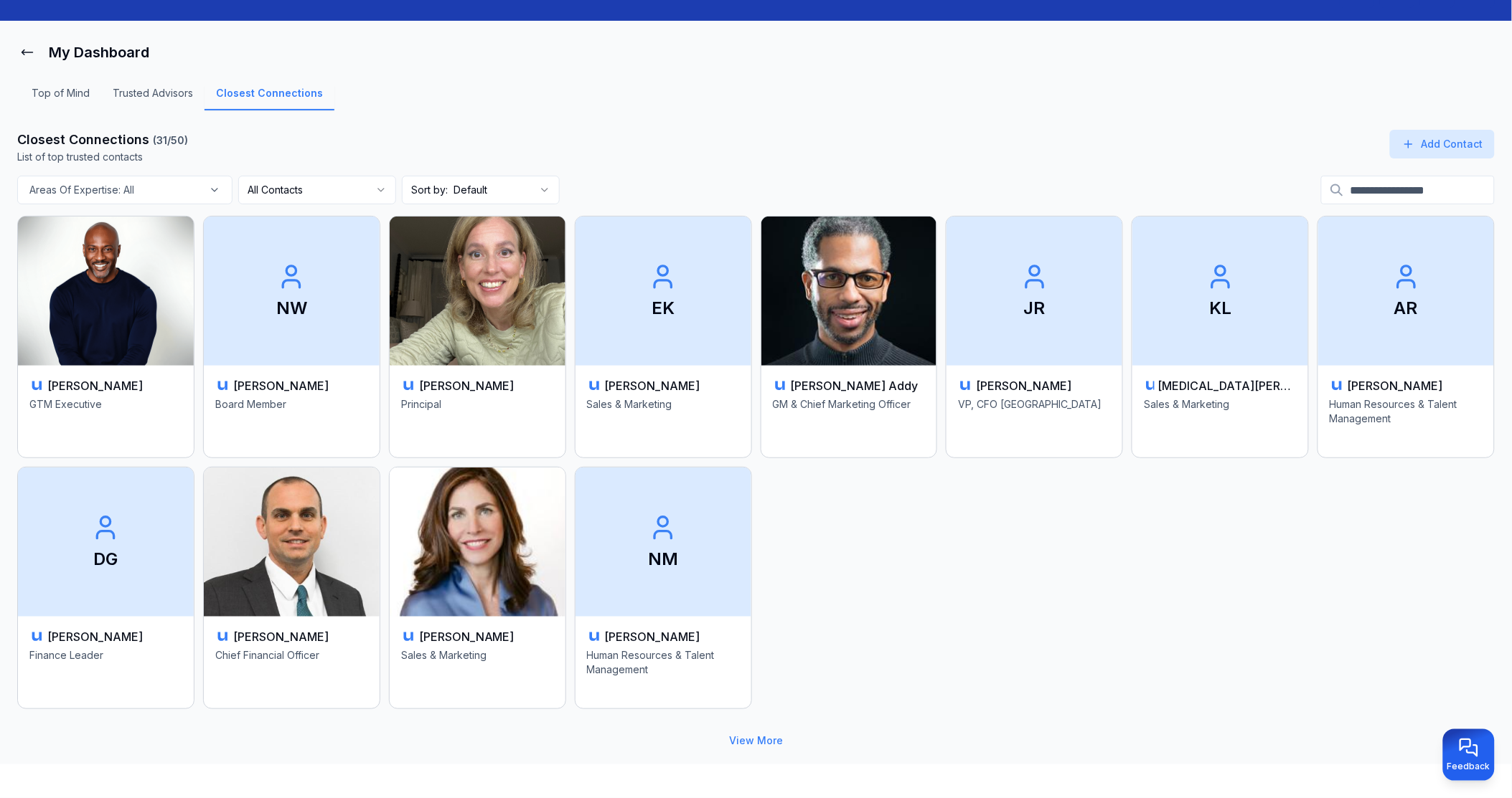
scroll to position [39, 0]
click at [744, 740] on button "View More" at bounding box center [755, 741] width 77 height 28
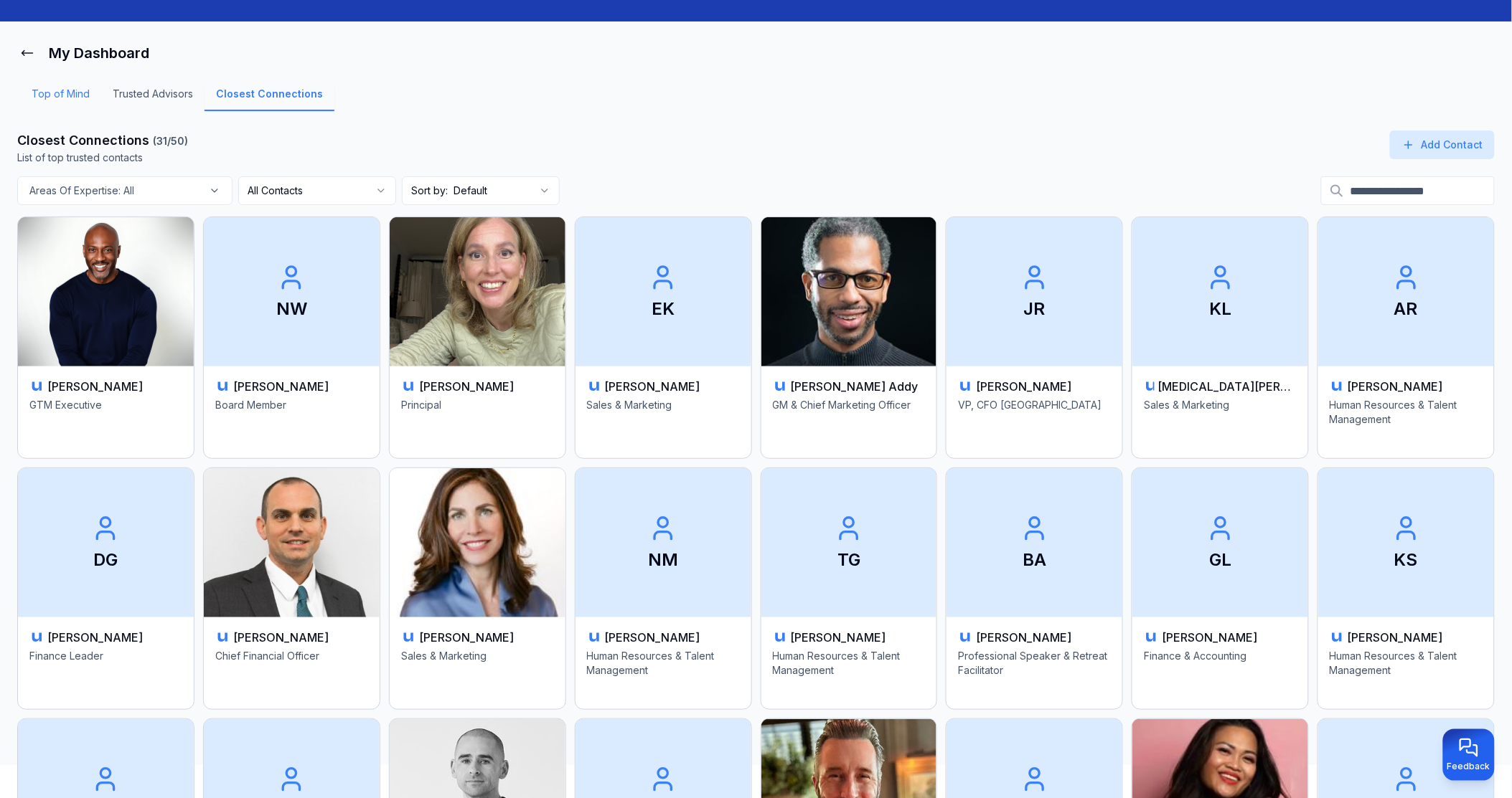
click at [54, 96] on link "Top of Mind" at bounding box center [61, 99] width 81 height 25
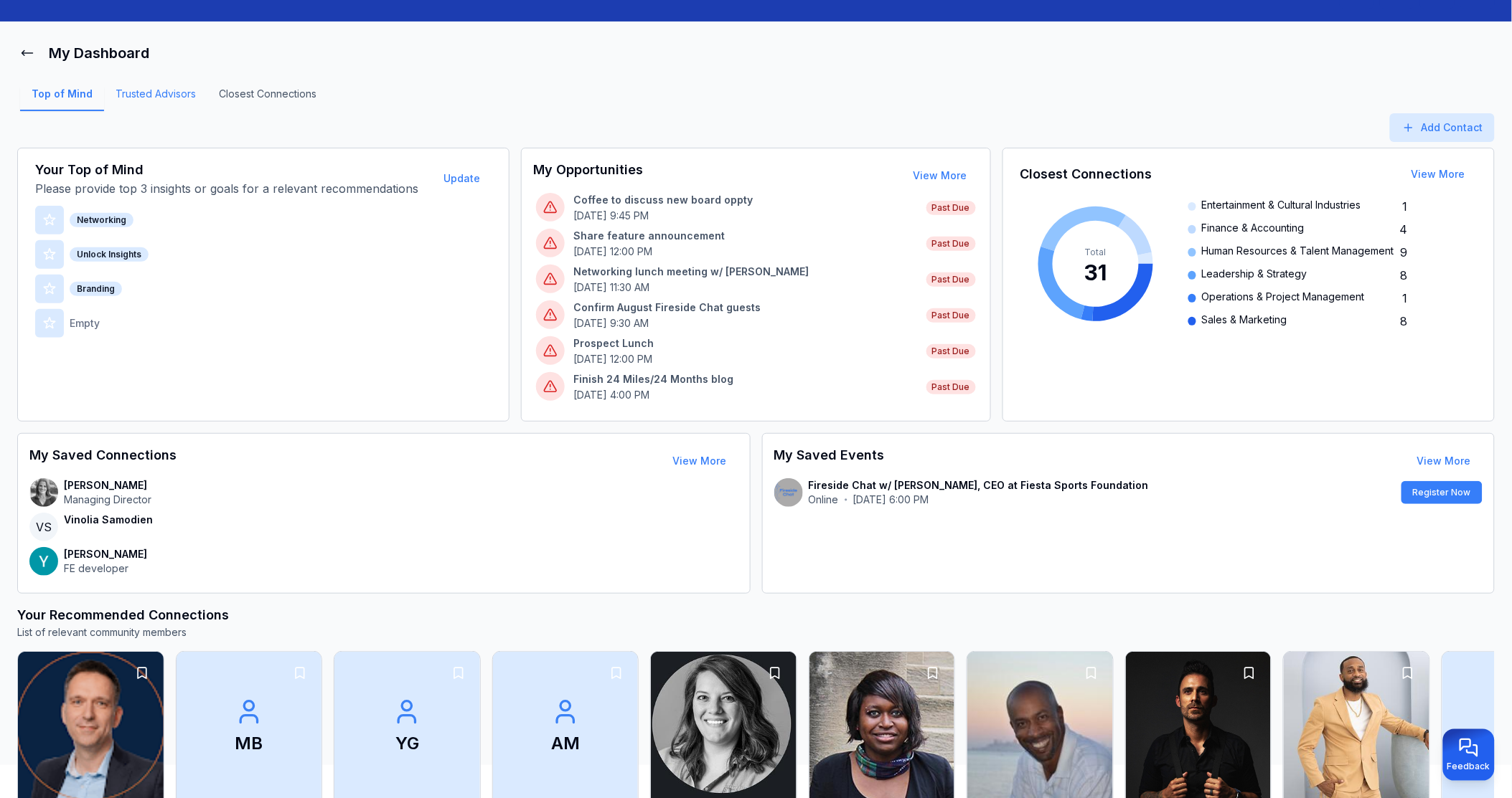
click at [159, 91] on link "Trusted Advisors" at bounding box center [156, 99] width 104 height 25
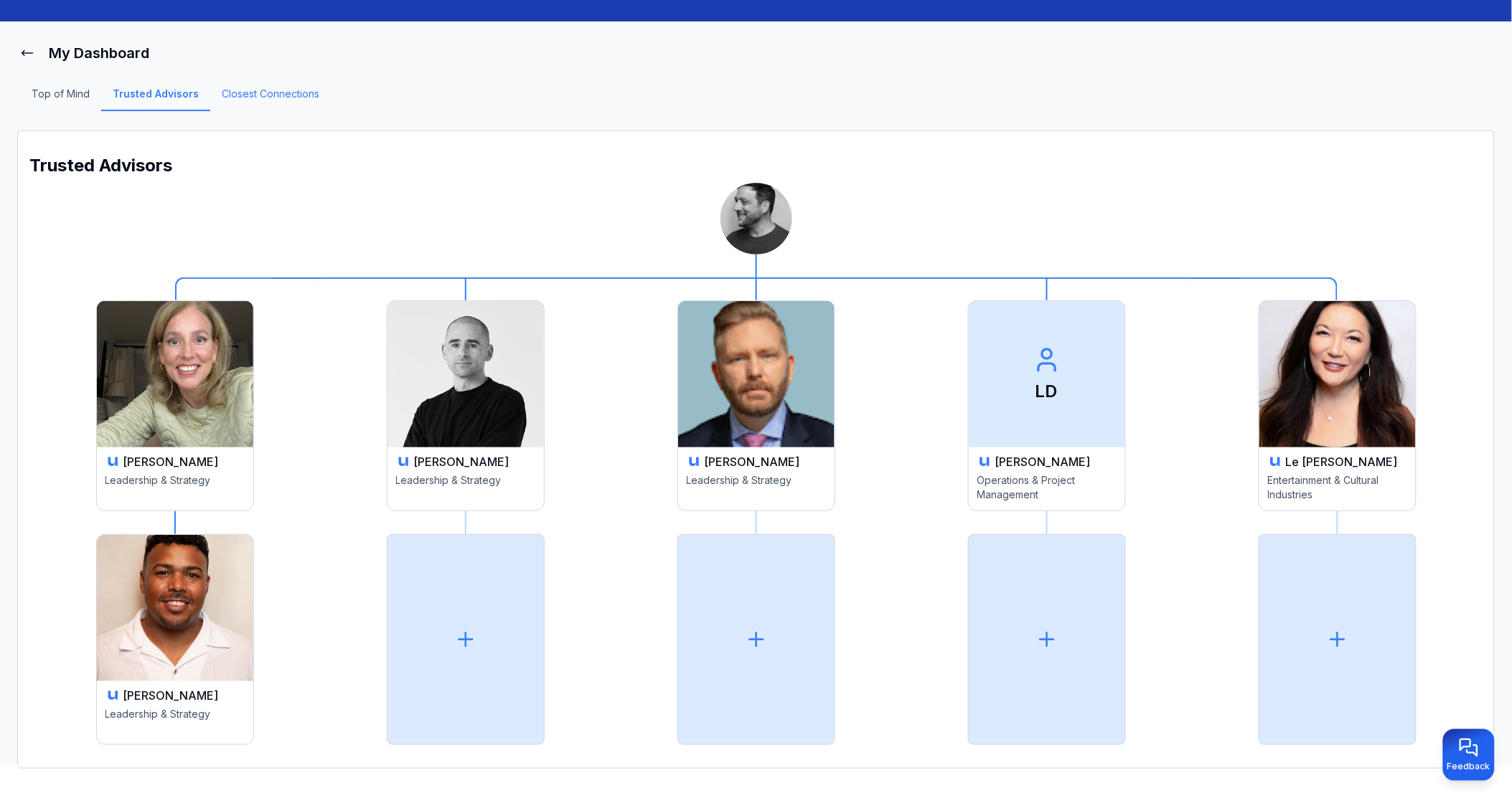
click at [266, 88] on link "Closest Connections" at bounding box center [270, 99] width 120 height 25
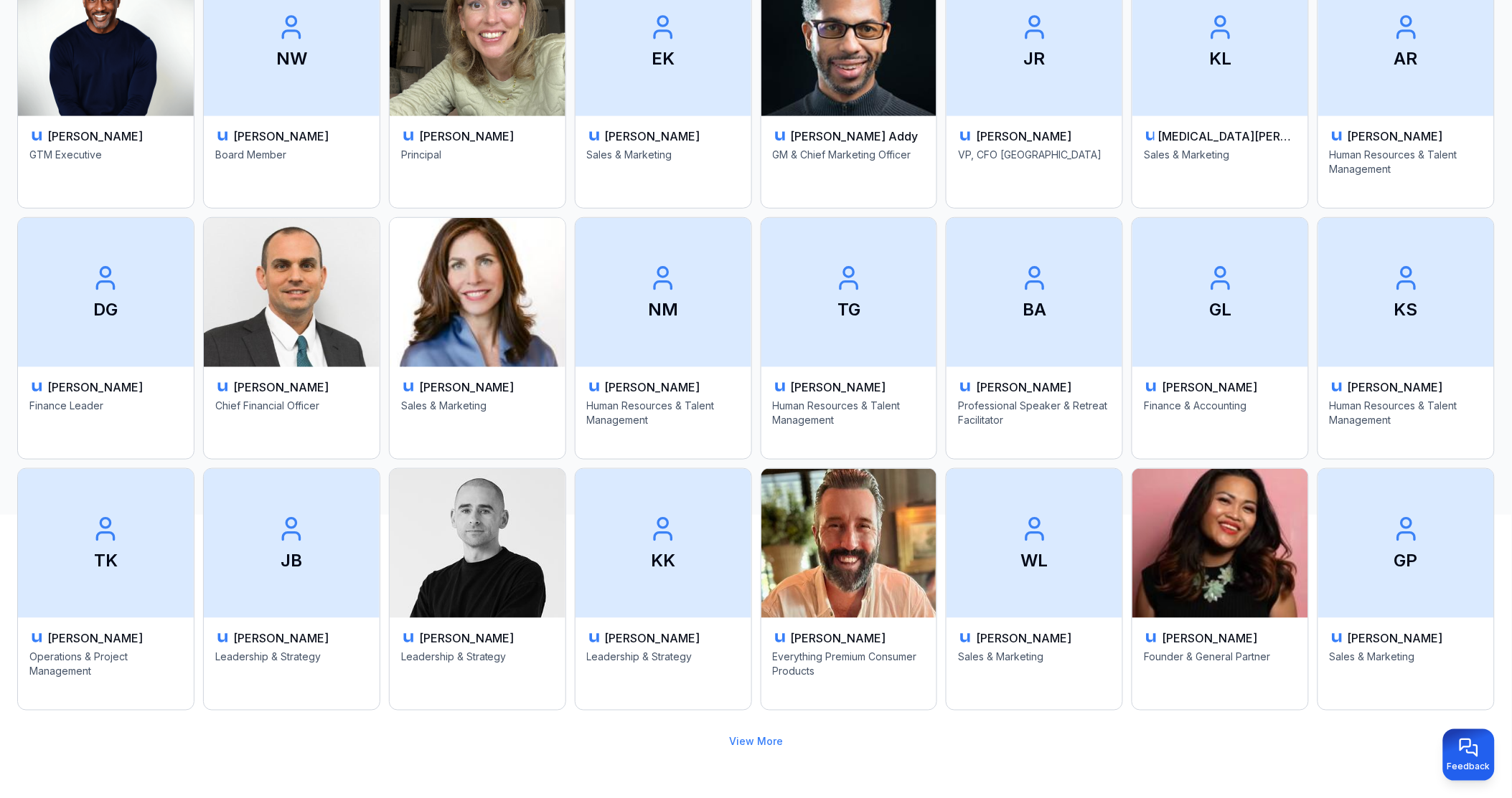
scroll to position [290, 0]
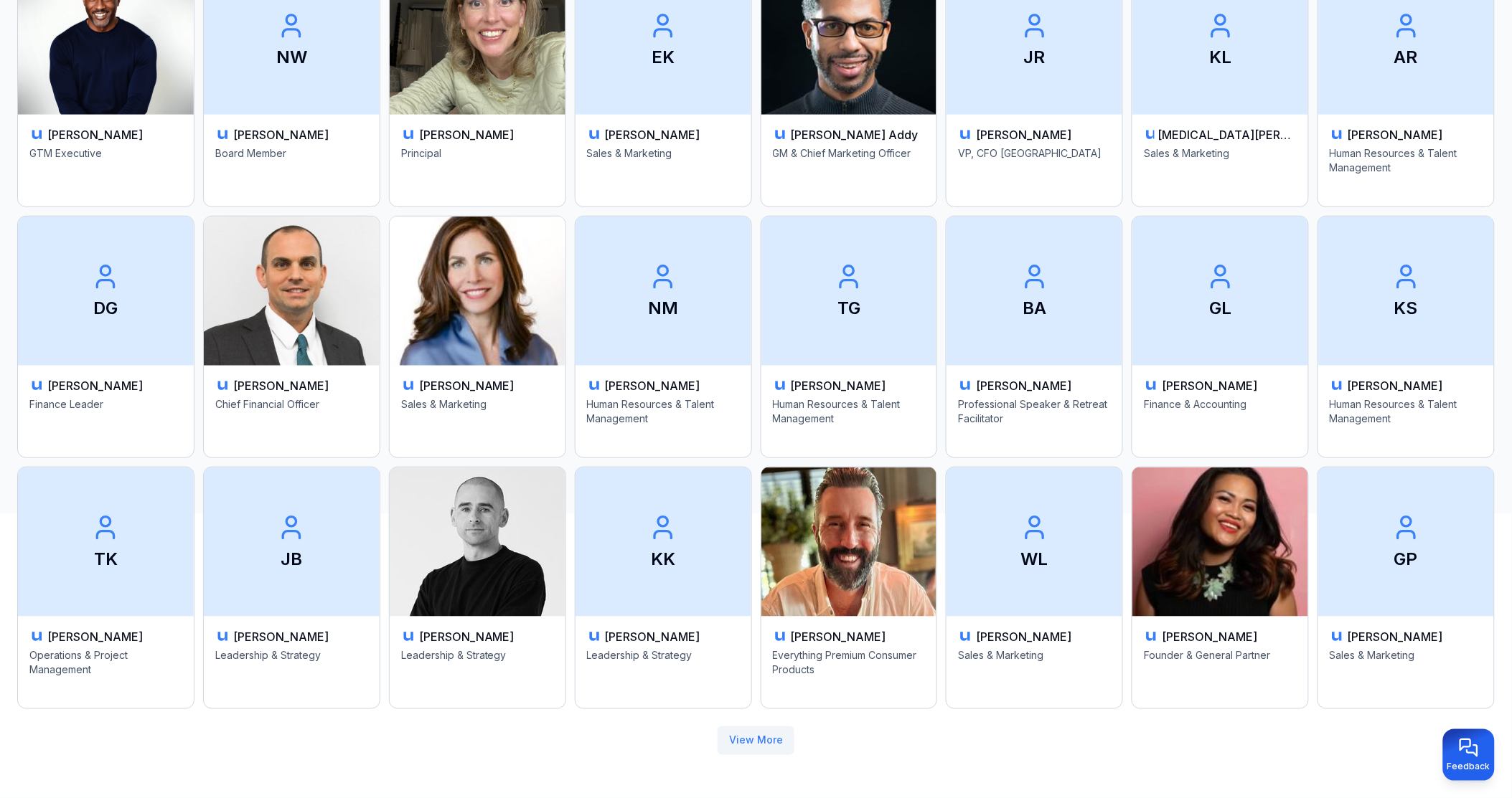
click at [770, 741] on button "View More" at bounding box center [755, 740] width 77 height 28
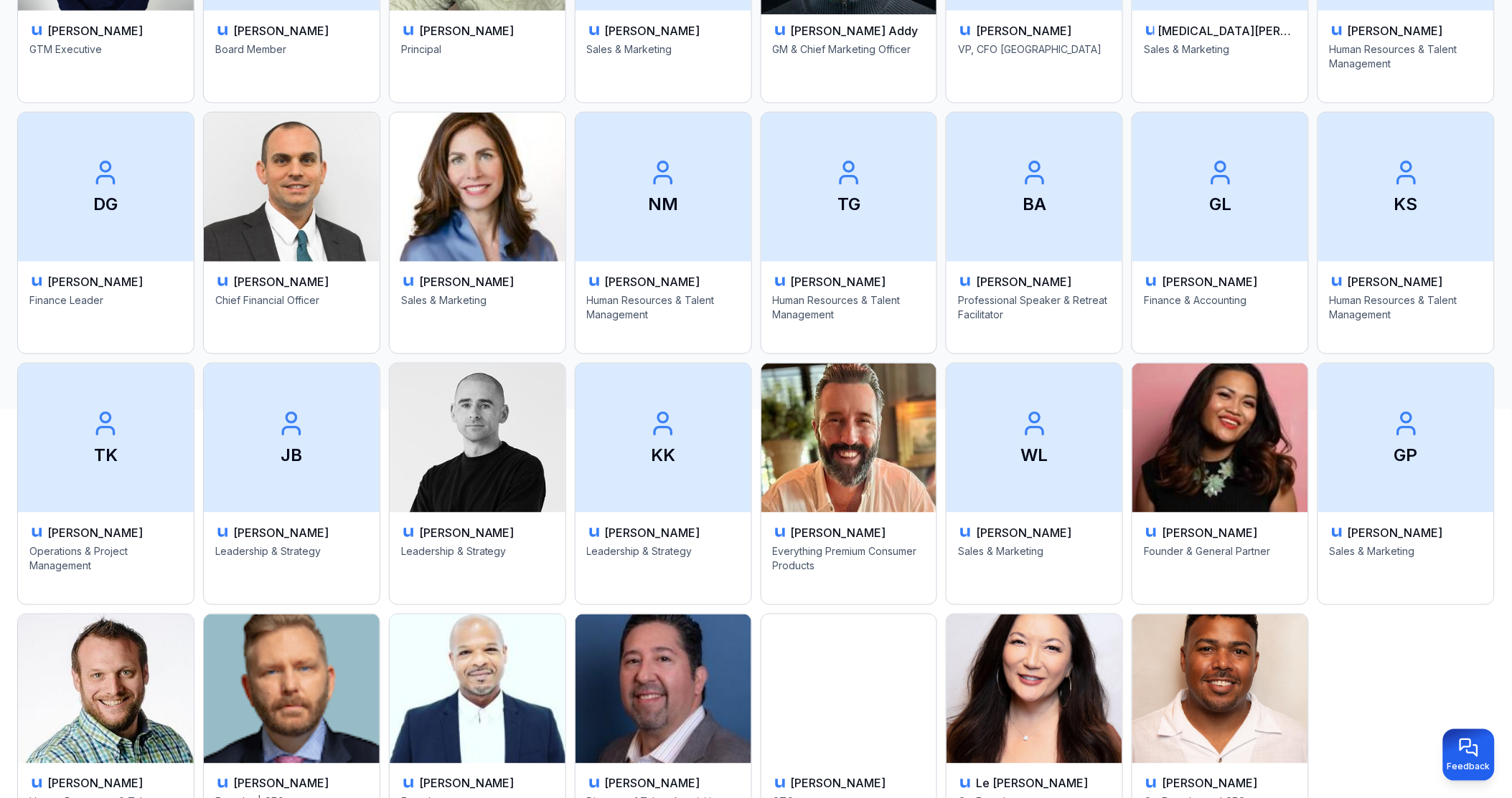
scroll to position [398, 0]
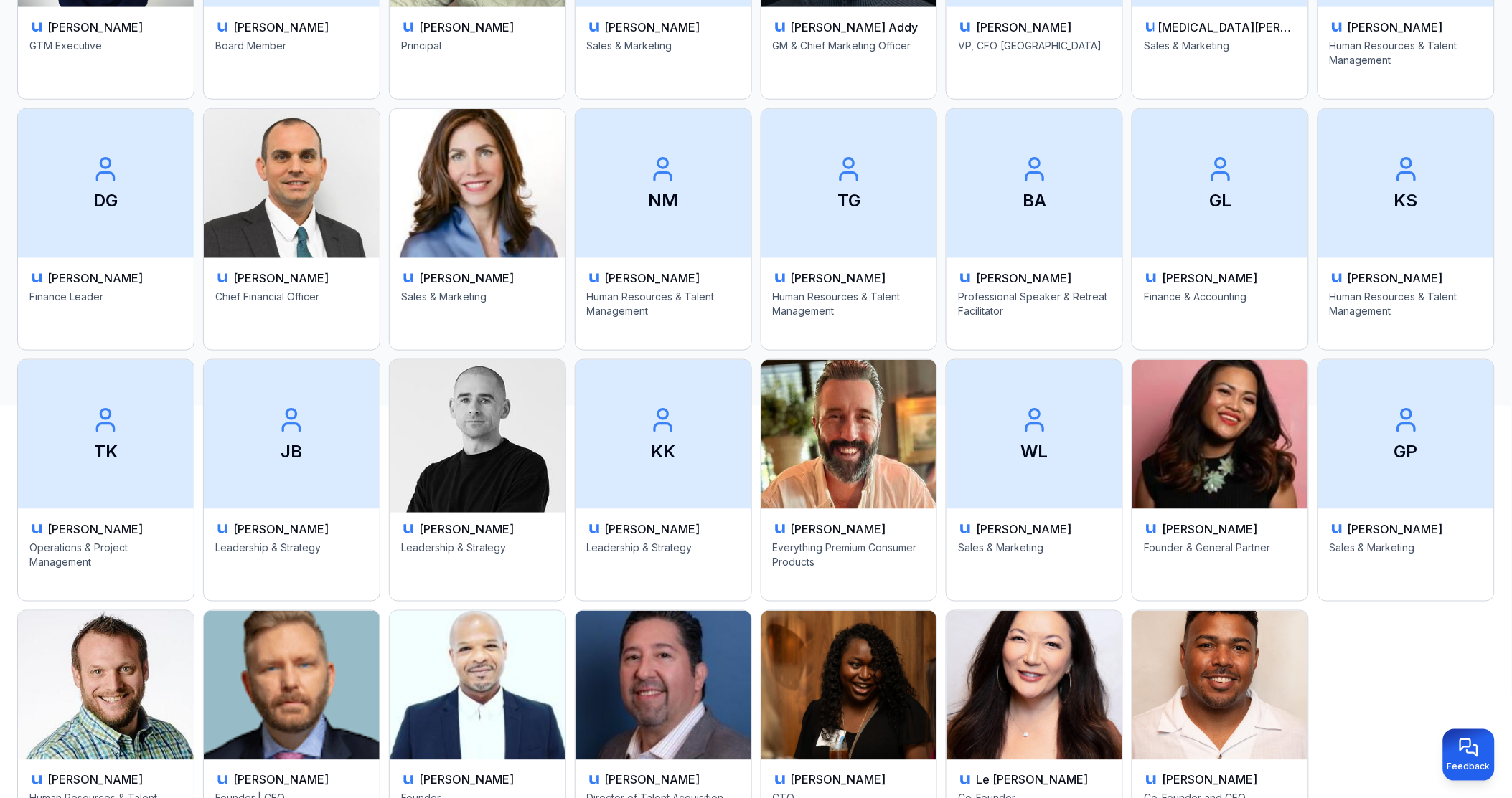
click at [508, 453] on img at bounding box center [477, 434] width 184 height 157
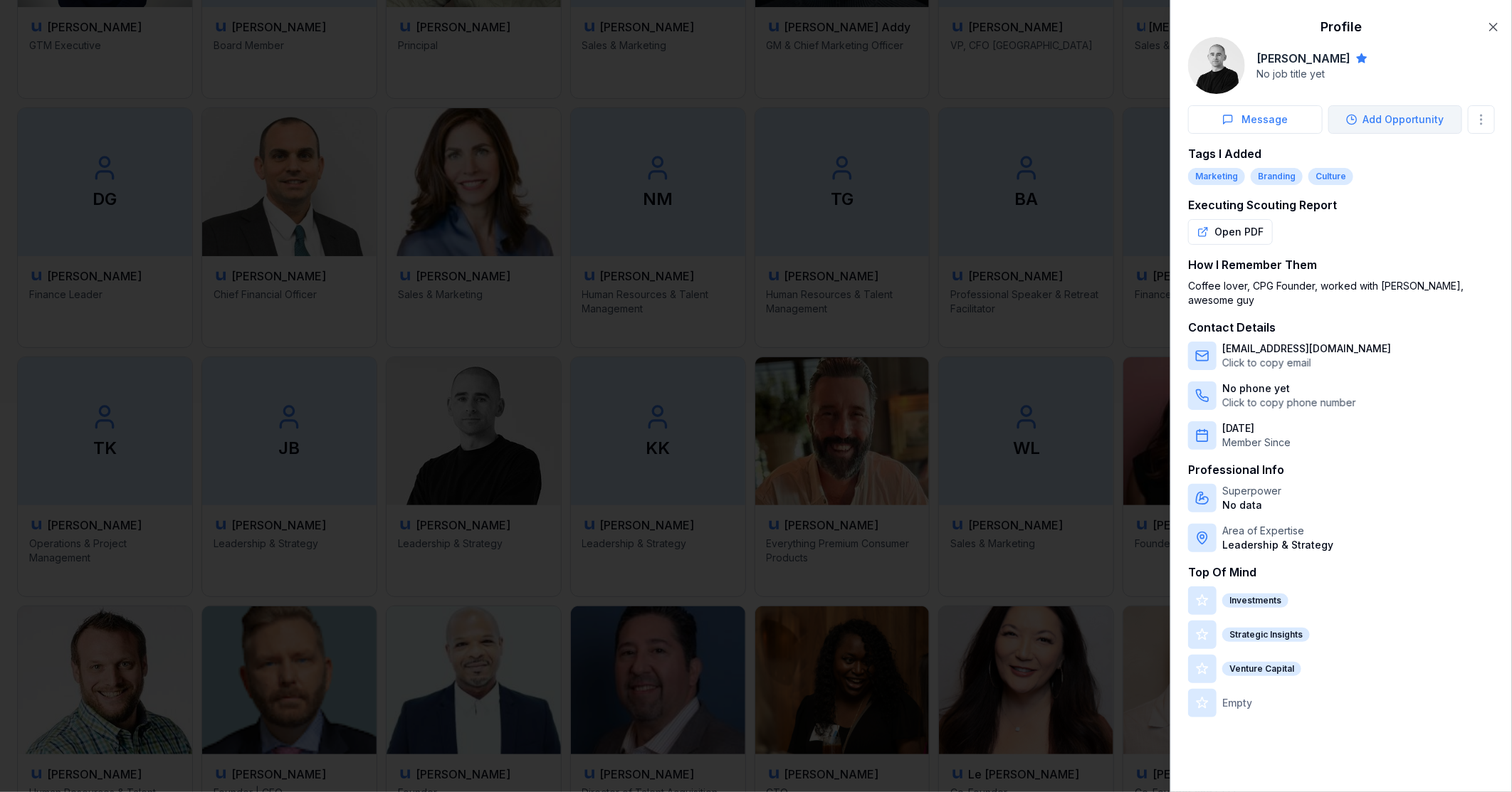
click at [1432, 117] on button "Add Opportunity" at bounding box center [1395, 119] width 134 height 28
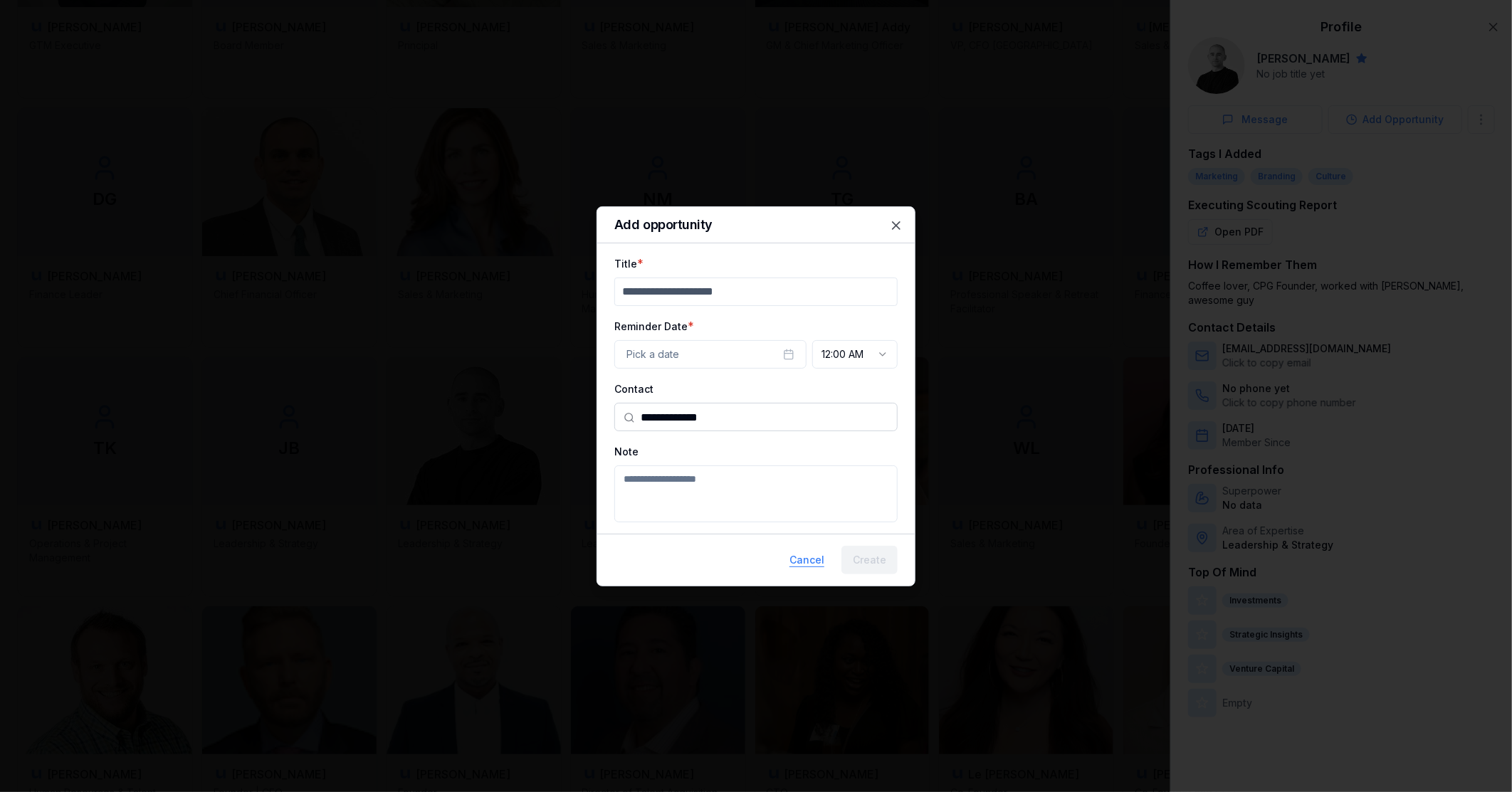
click at [814, 560] on button "Cancel" at bounding box center [807, 560] width 58 height 28
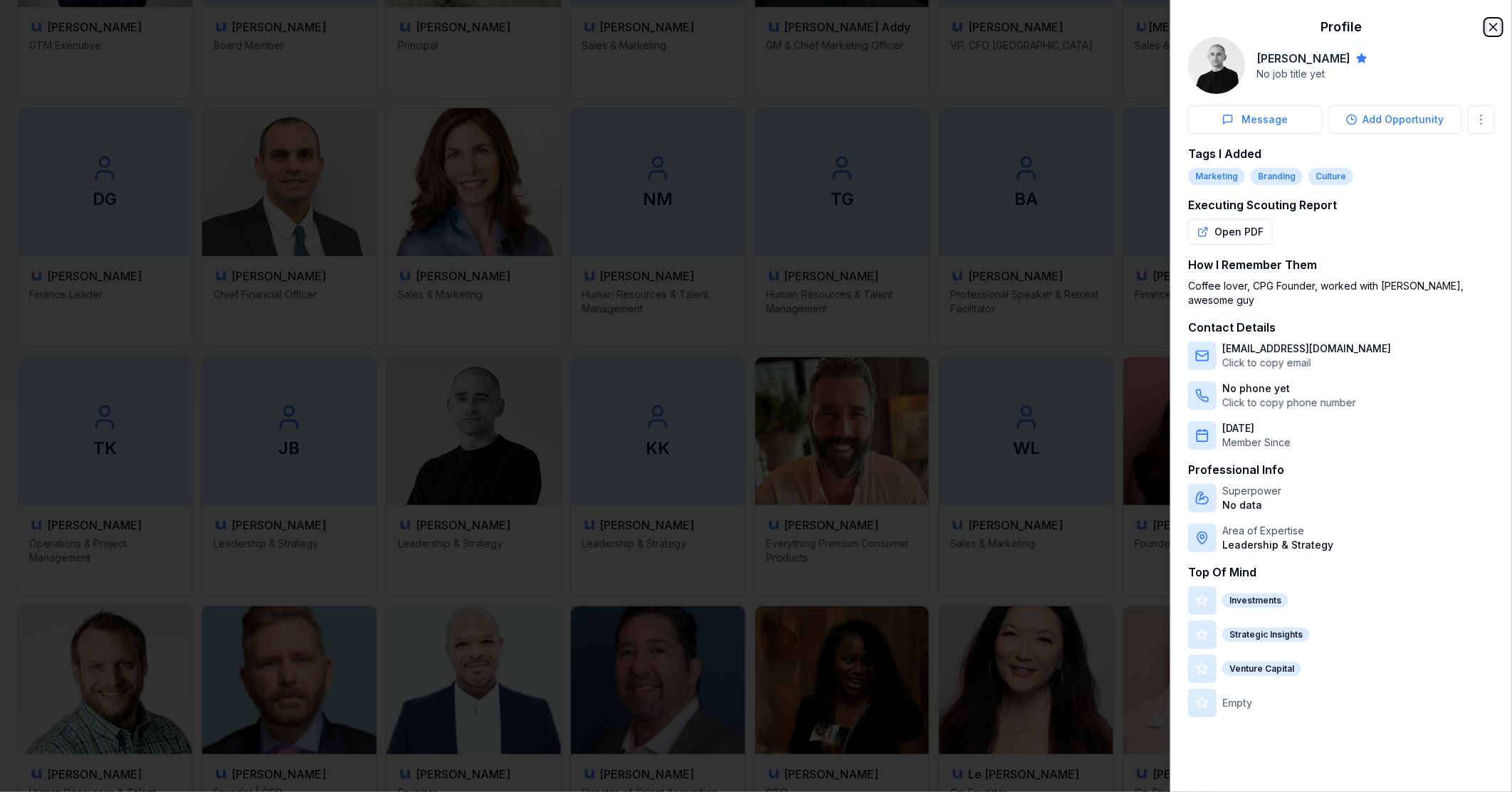
click at [1500, 27] on icon "button" at bounding box center [1494, 27] width 14 height 14
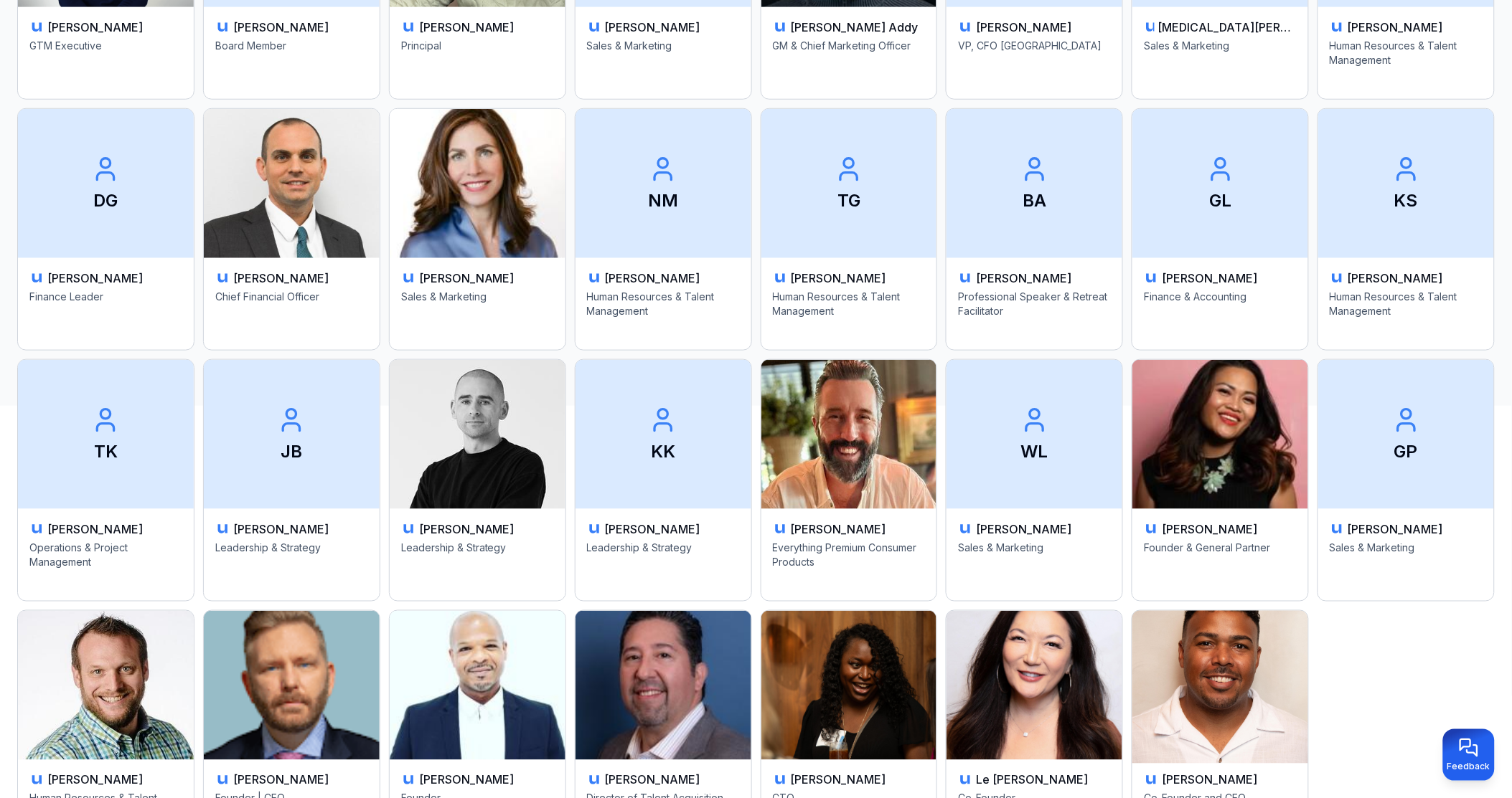
click at [1236, 675] on img at bounding box center [1220, 685] width 184 height 157
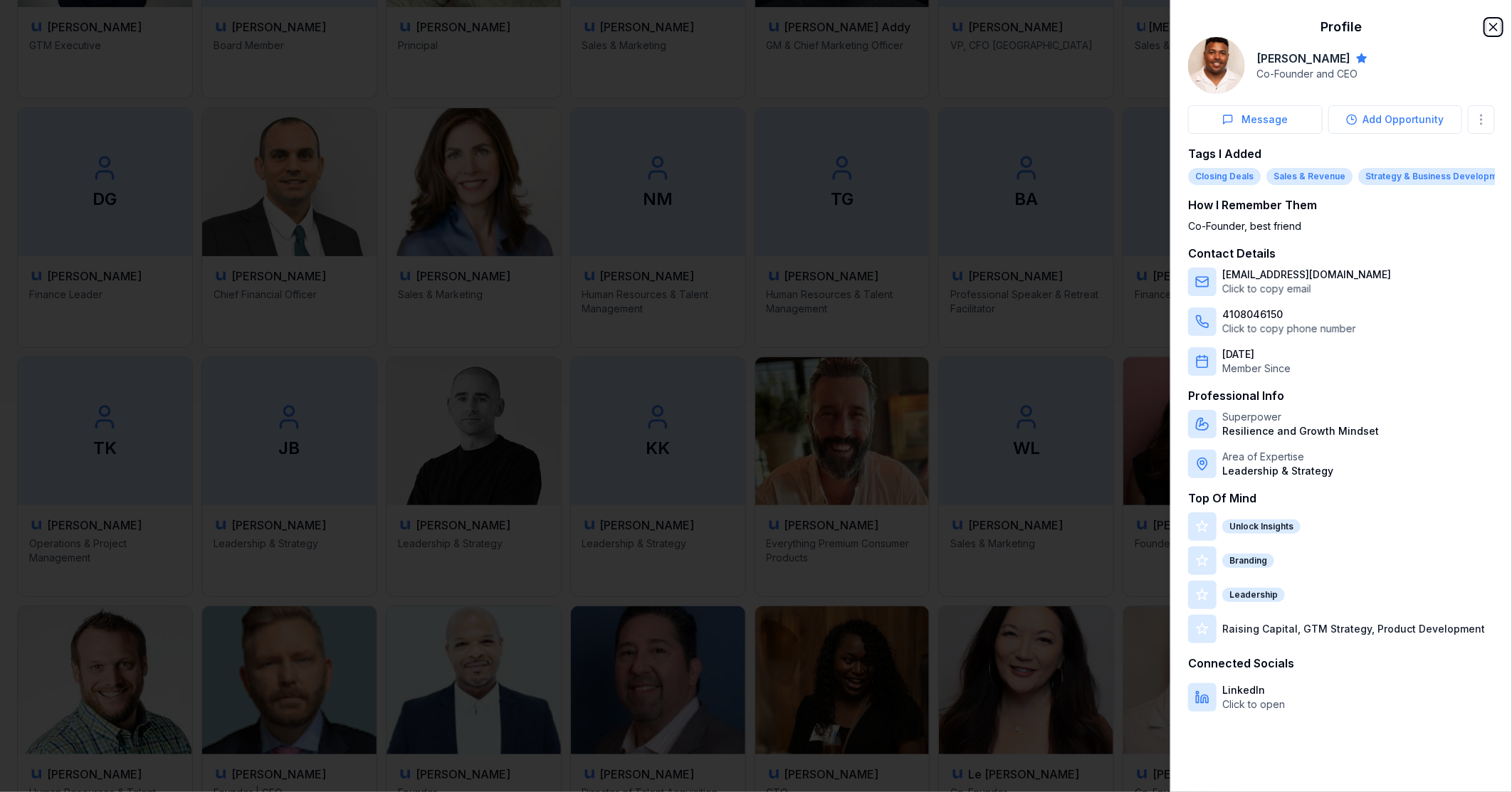
click at [1498, 24] on icon "button" at bounding box center [1494, 27] width 14 height 14
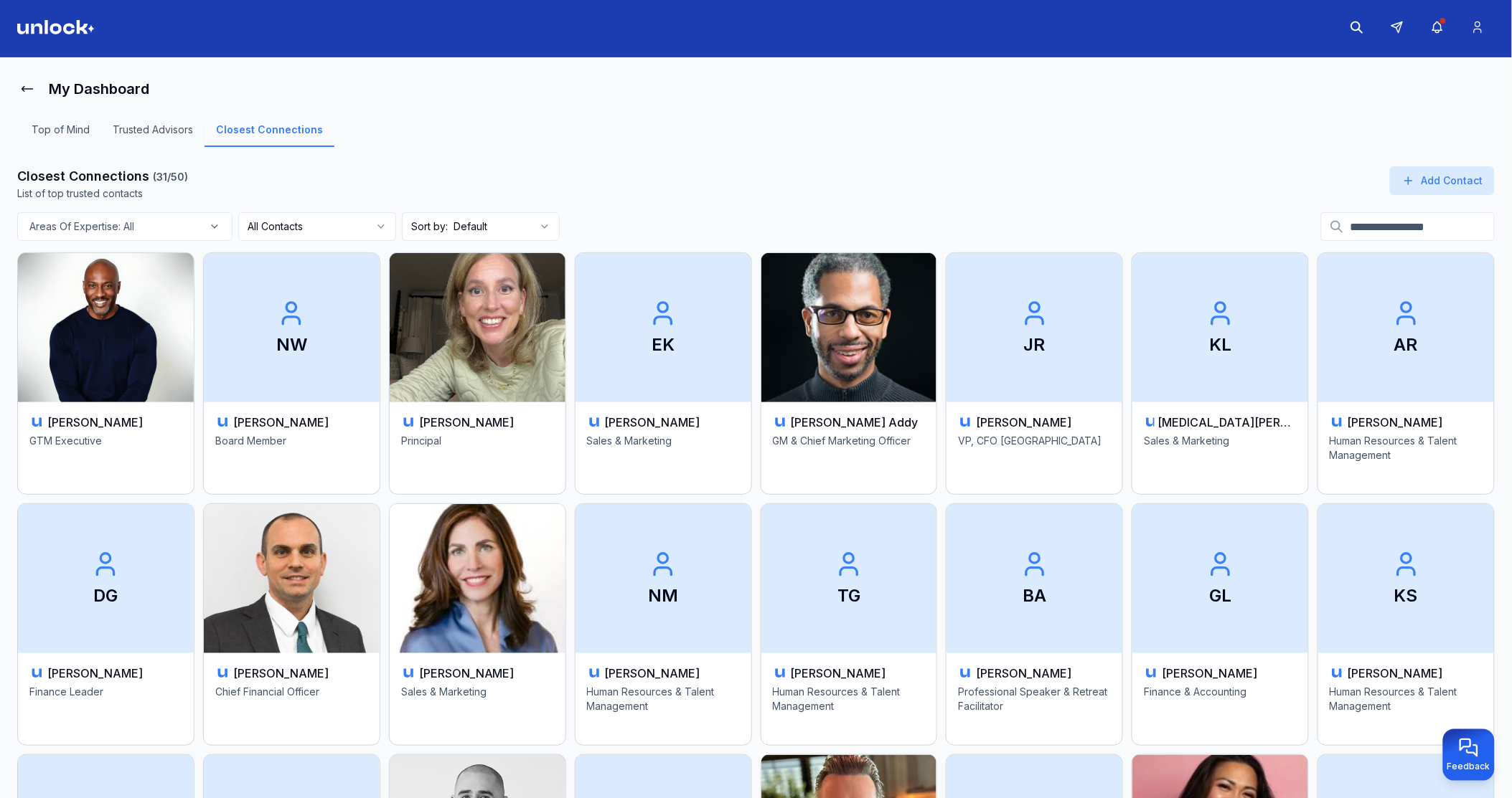
scroll to position [0, 0]
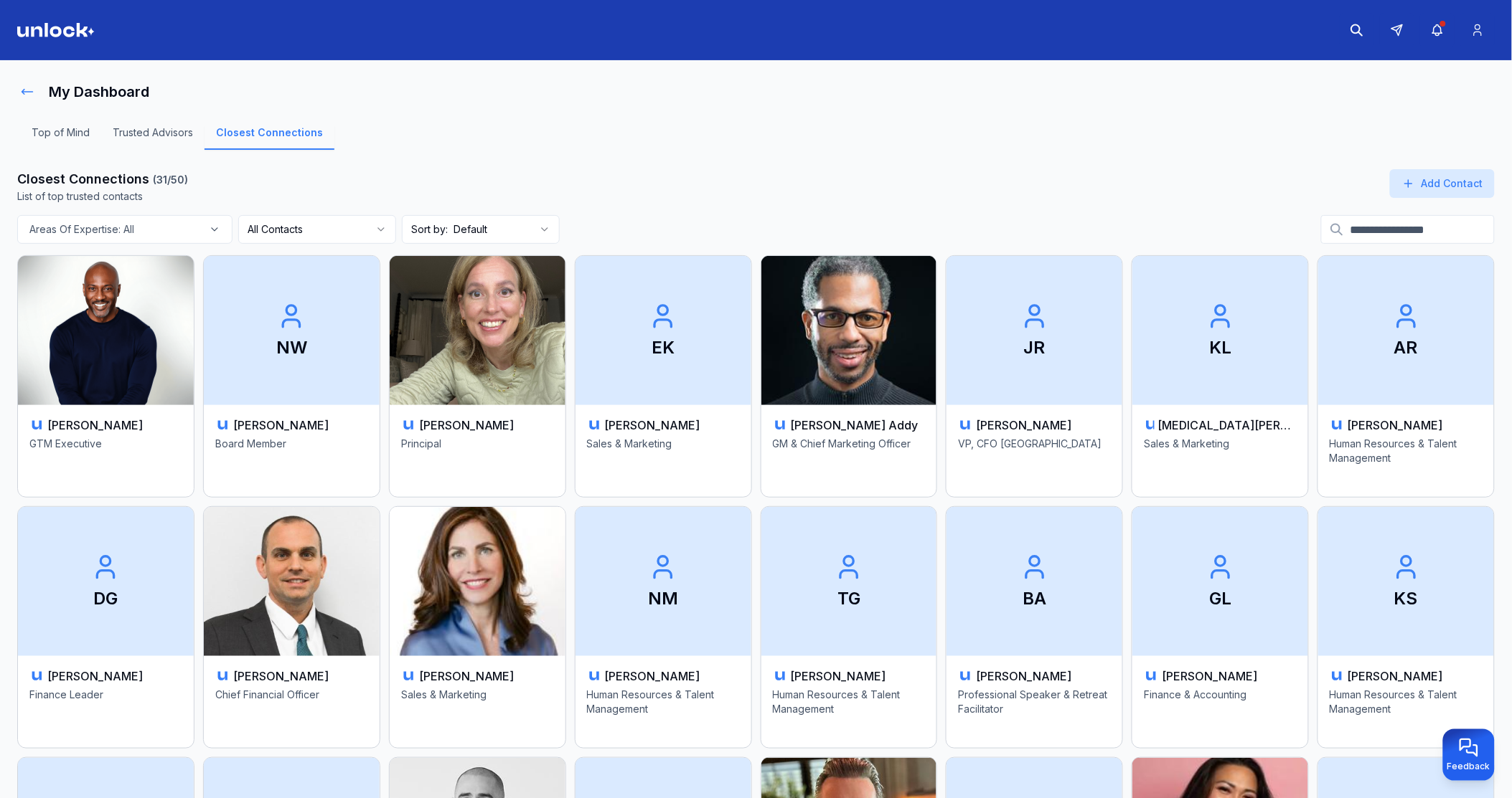
click at [32, 92] on icon at bounding box center [27, 92] width 14 height 14
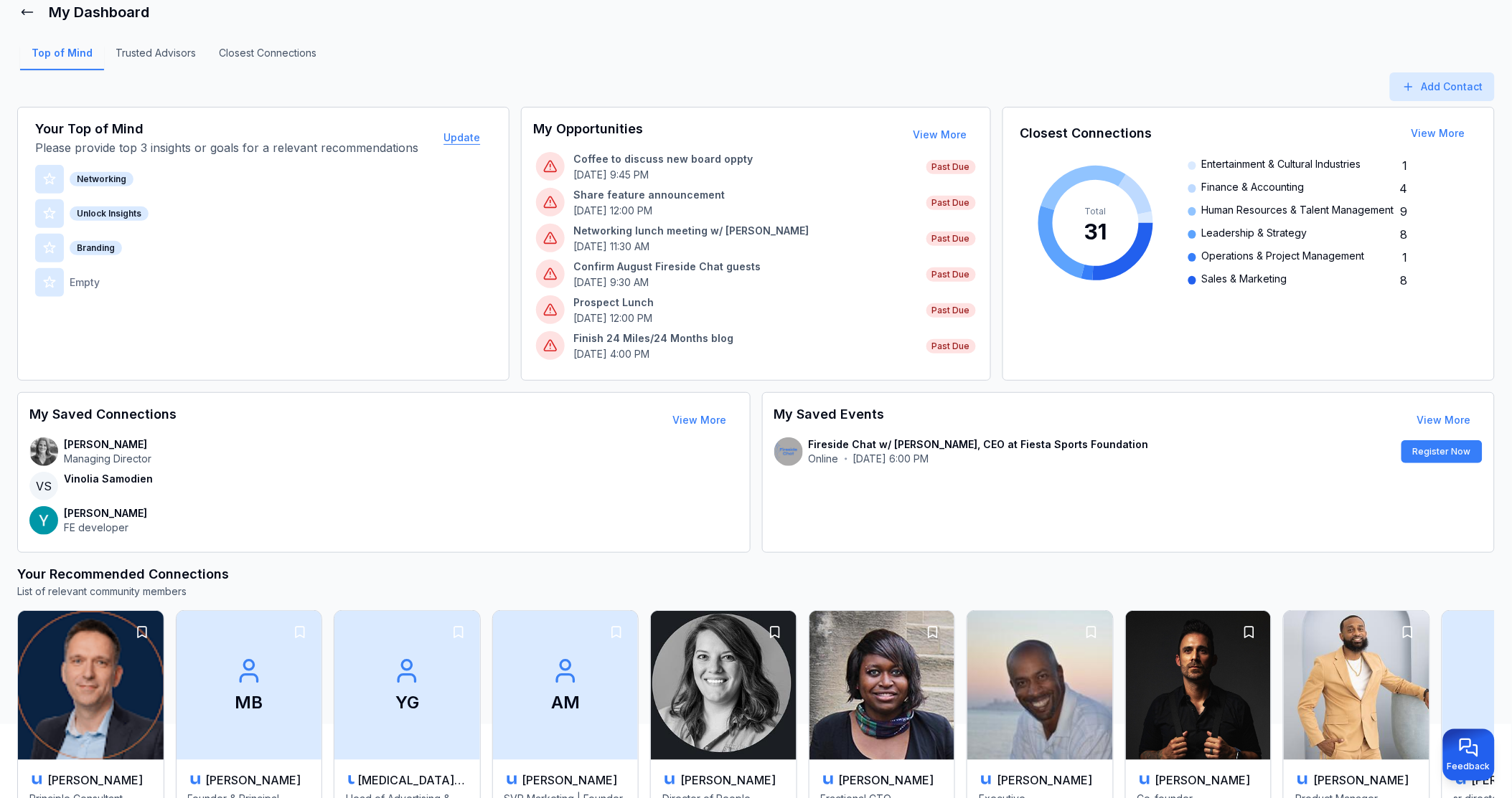
scroll to position [159, 0]
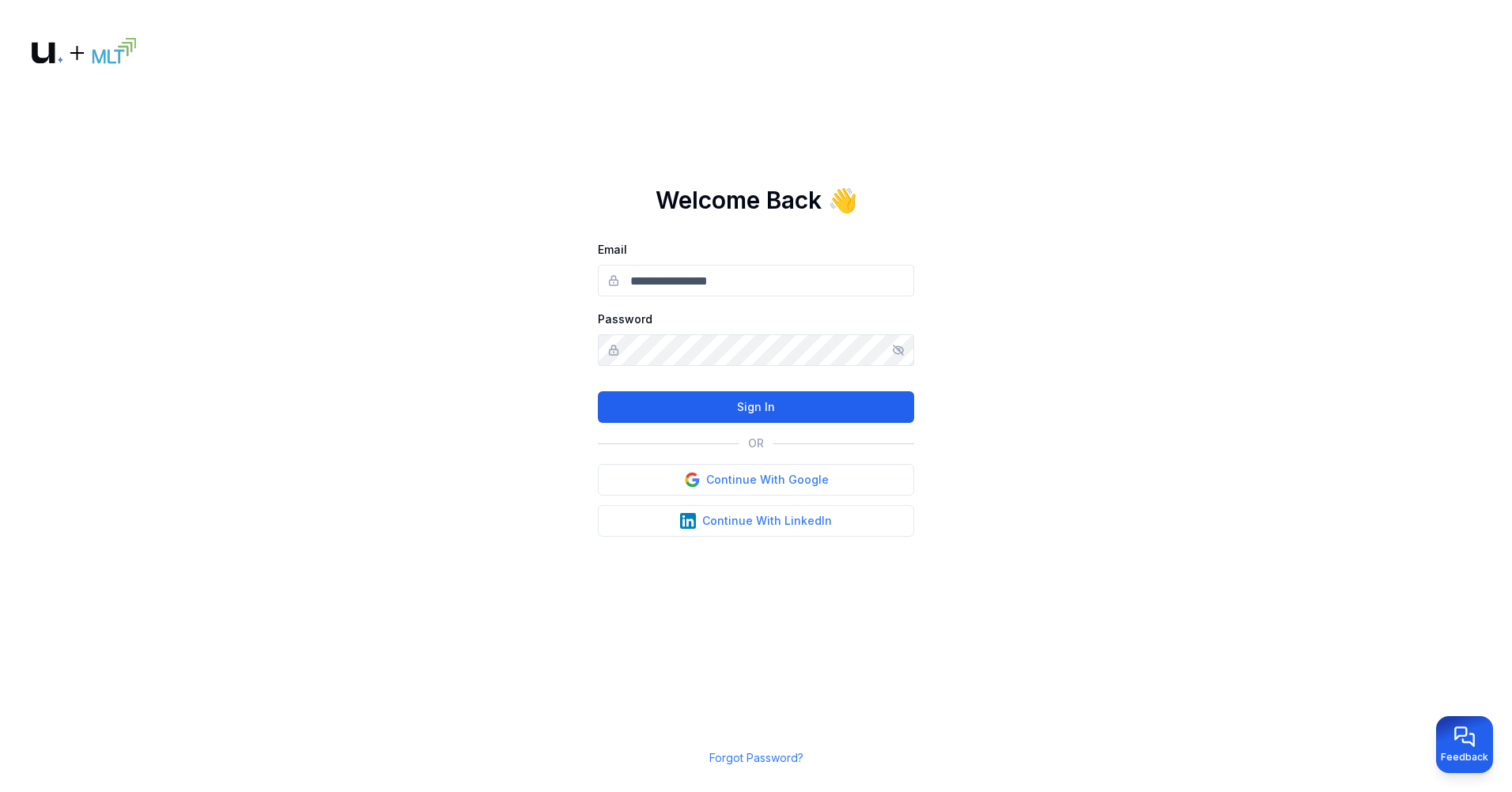
type input "**********"
click at [755, 411] on button "Sign In" at bounding box center [756, 407] width 316 height 31
